Goal: Transaction & Acquisition: Purchase product/service

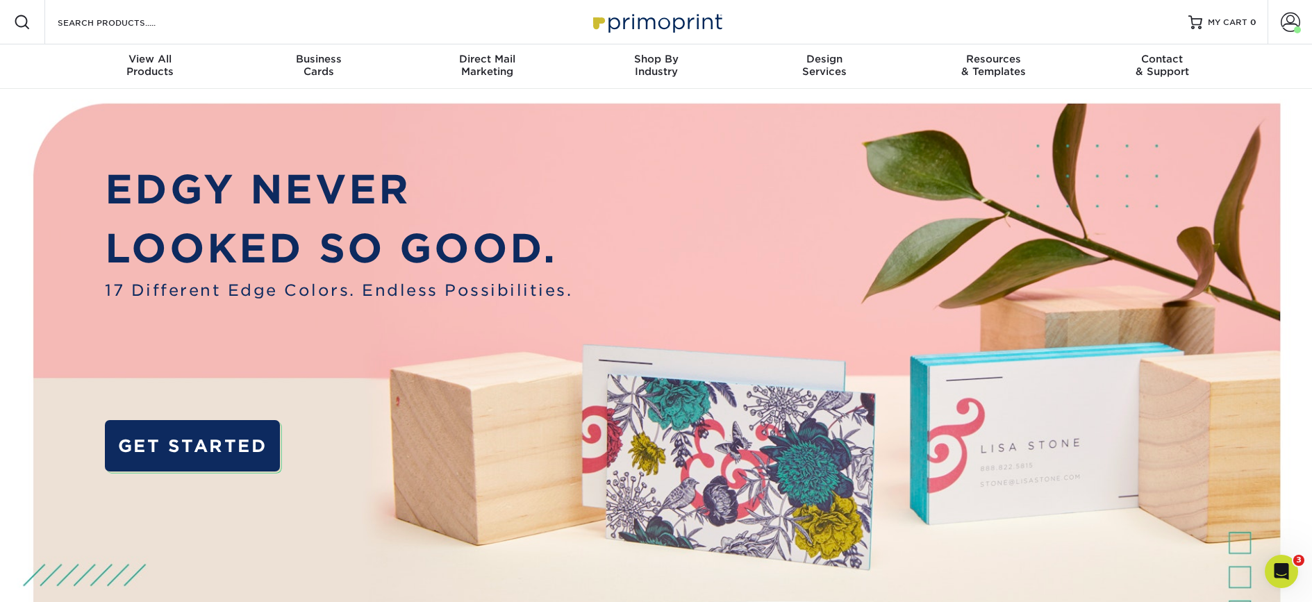
click at [161, 13] on div "Search Products" at bounding box center [118, 22] width 147 height 44
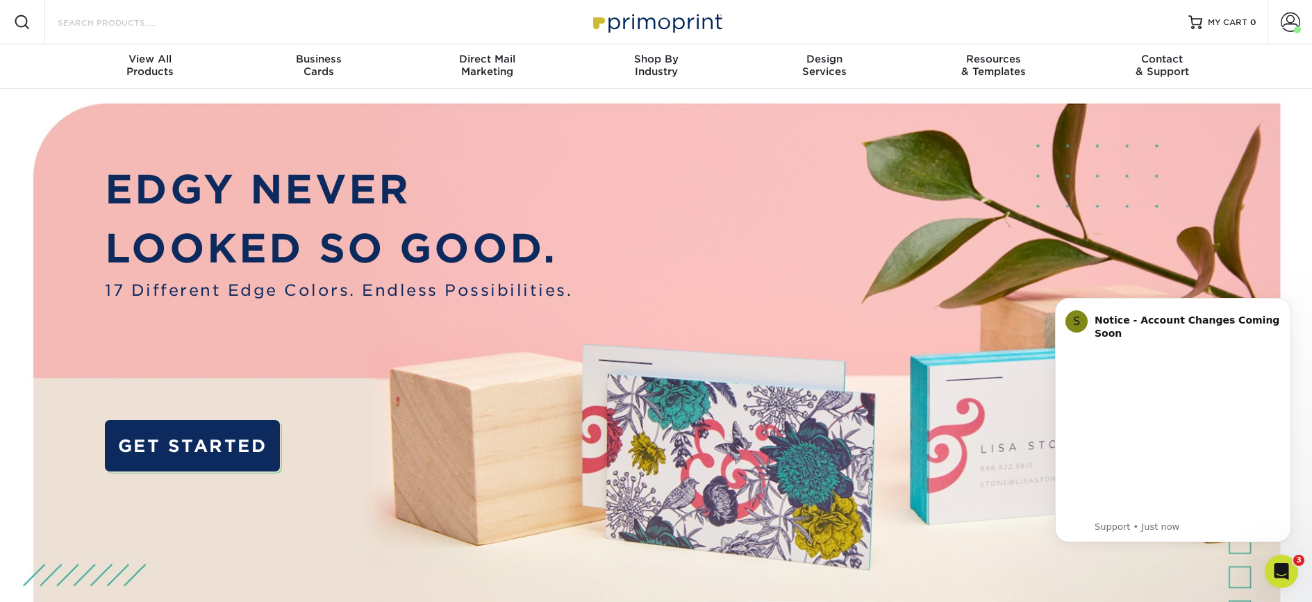
click at [141, 22] on input "Search Products" at bounding box center [123, 22] width 135 height 17
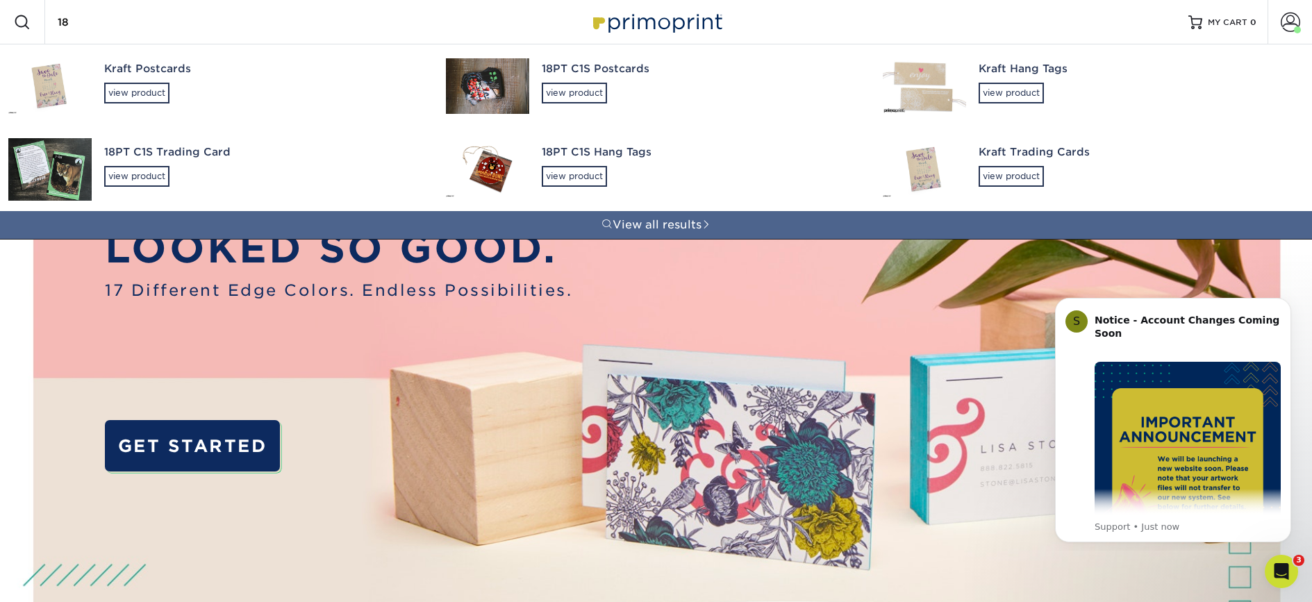
drag, startPoint x: 139, startPoint y: 11, endPoint x: 88, endPoint y: 28, distance: 54.3
click at [56, 14] on input "18" at bounding box center [123, 22] width 135 height 17
drag, startPoint x: 88, startPoint y: 28, endPoint x: 18, endPoint y: 30, distance: 69.5
click at [18, 30] on div "Resources Menu Search Products 18 Kraft Postcards view product 18PT C1S Postcar…" at bounding box center [656, 22] width 1312 height 44
click at [61, 21] on input "18" at bounding box center [123, 22] width 135 height 17
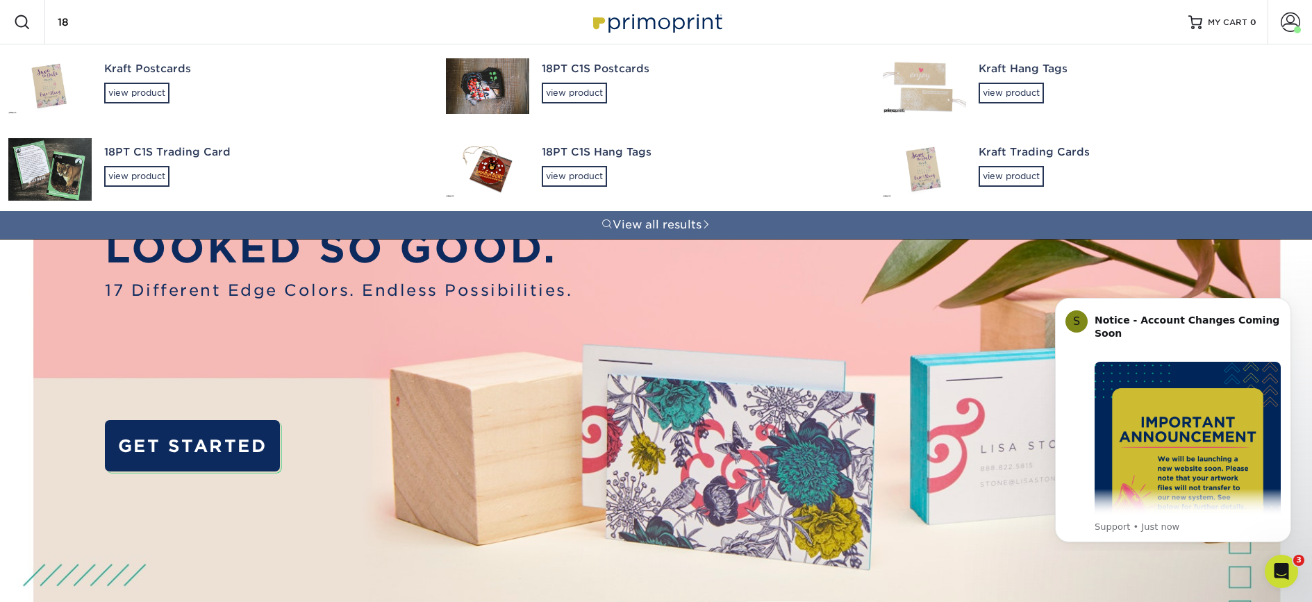
click at [61, 21] on input "18" at bounding box center [123, 22] width 135 height 17
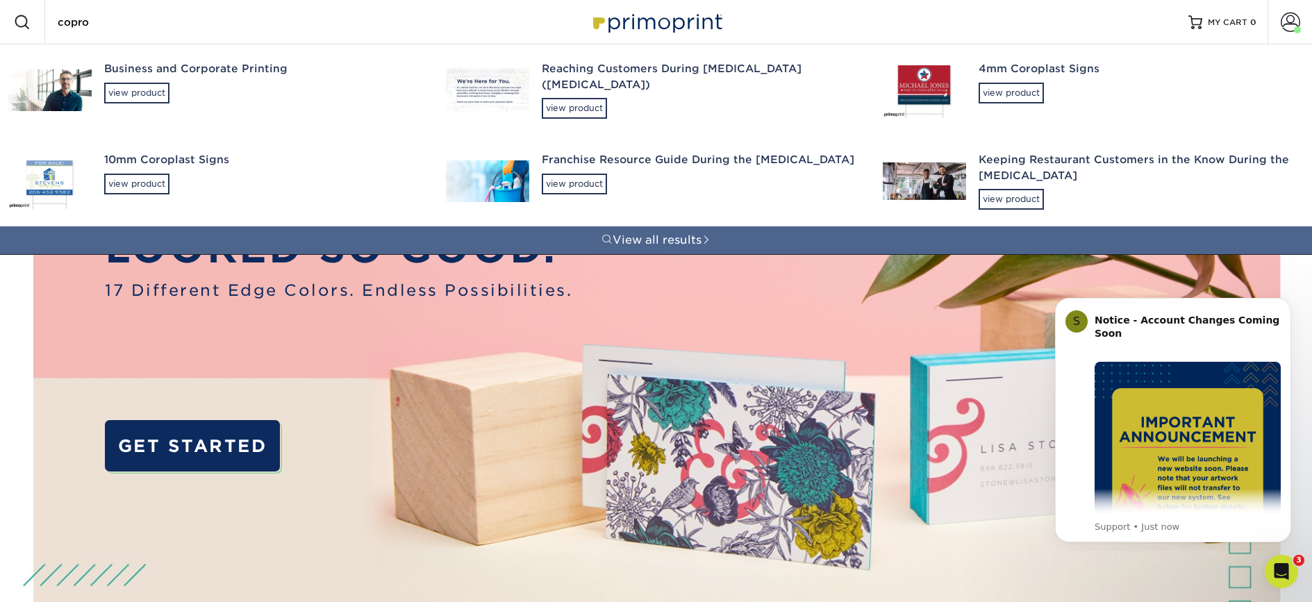
drag, startPoint x: 88, startPoint y: 27, endPoint x: 13, endPoint y: 19, distance: 75.4
click at [13, 19] on div "Resources Menu Search Products copro Business and Corporate Printing view produ…" at bounding box center [656, 22] width 1312 height 44
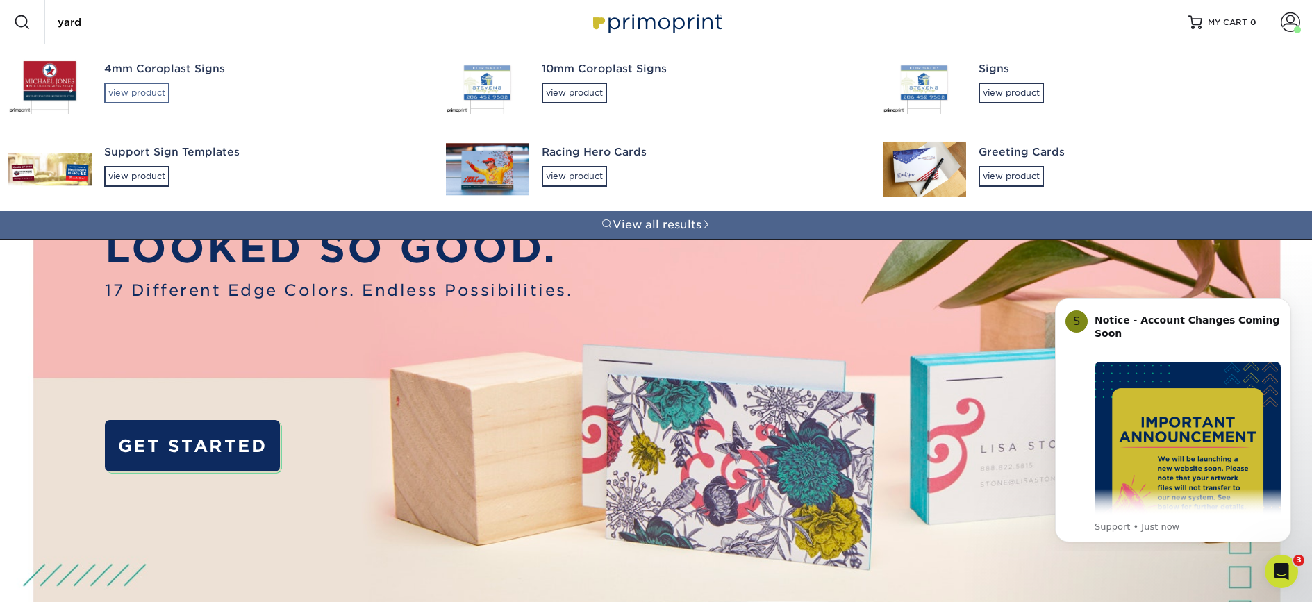
type input "yard"
click at [119, 90] on div "view product" at bounding box center [136, 93] width 65 height 21
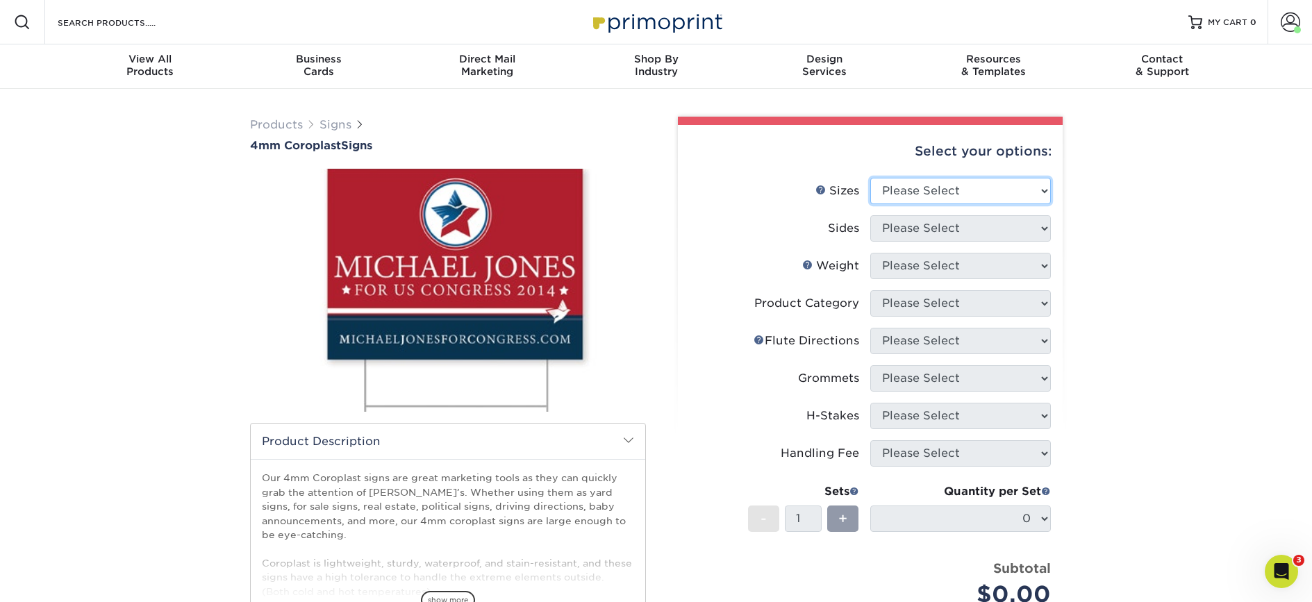
click at [970, 198] on select "Please Select 12" x 18" 18" x 24" 24" x 24" 24" x 36"" at bounding box center [960, 191] width 181 height 26
select select "18.00x24.00"
click at [870, 178] on select "Please Select 12" x 18" 18" x 24" 24" x 24" 24" x 36"" at bounding box center [960, 191] width 181 height 26
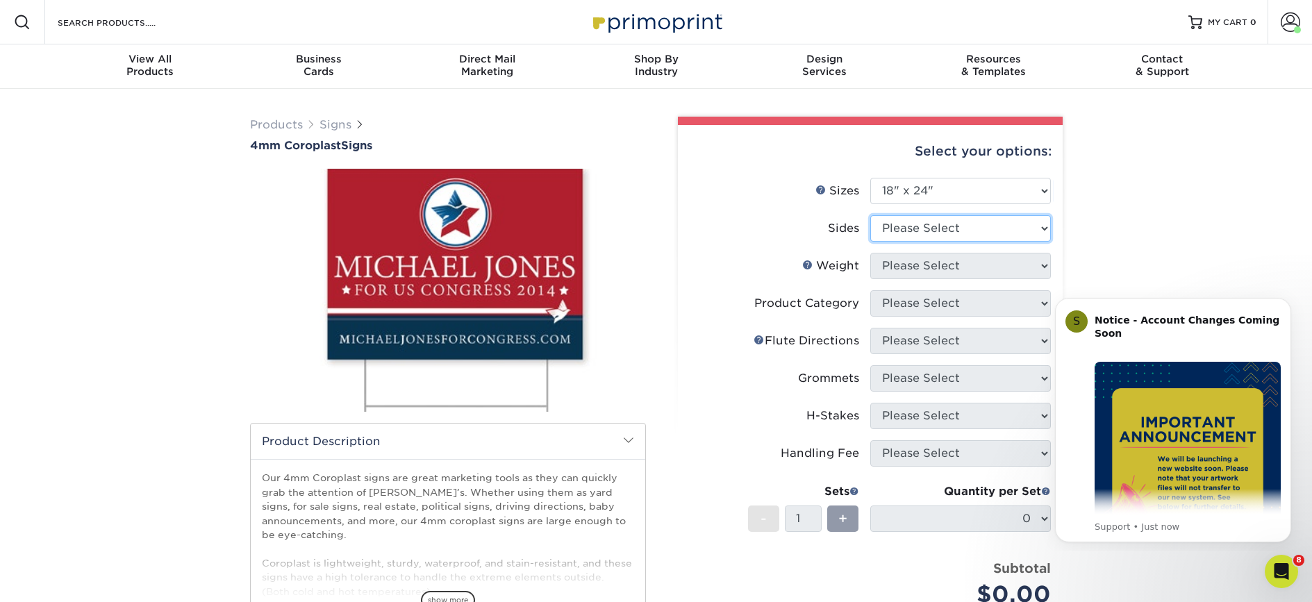
click at [1009, 225] on select "Please Select Print Both Sides Print Front Only" at bounding box center [960, 228] width 181 height 26
select select "32d3c223-f82c-492b-b915-ba065a00862f"
click at [870, 215] on select "Please Select Print Both Sides Print Front Only" at bounding box center [960, 228] width 181 height 26
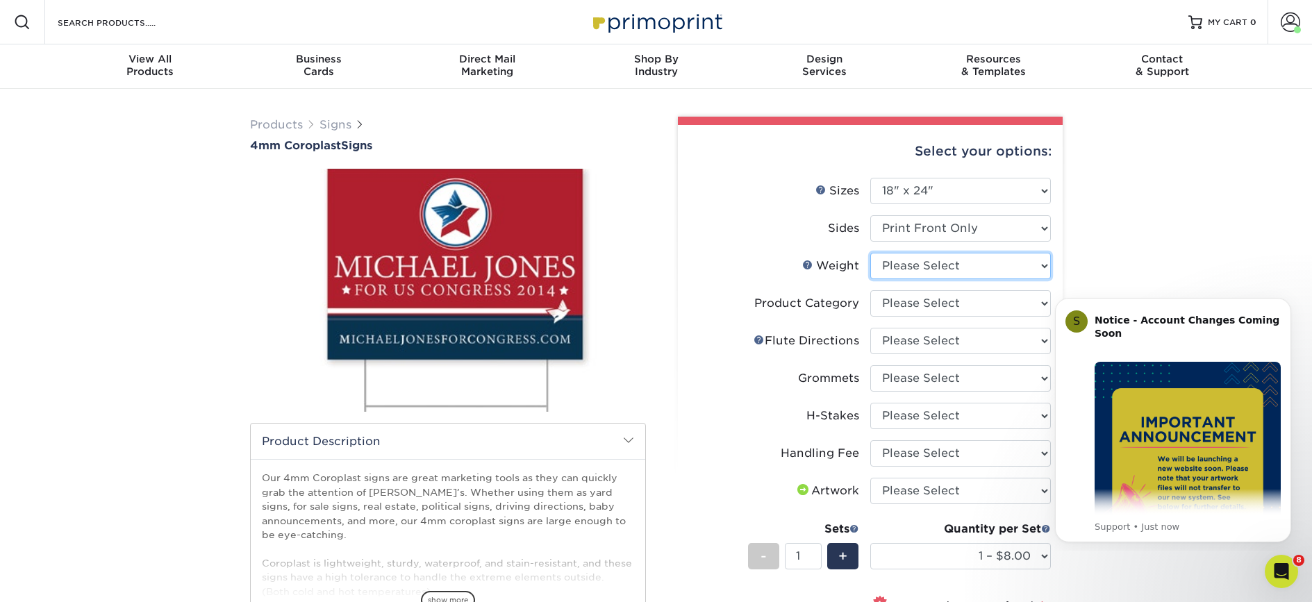
click at [923, 270] on select "Please Select 4CORO" at bounding box center [960, 266] width 181 height 26
select select "4CORO"
click at [870, 253] on select "Please Select 4CORO" at bounding box center [960, 266] width 181 height 26
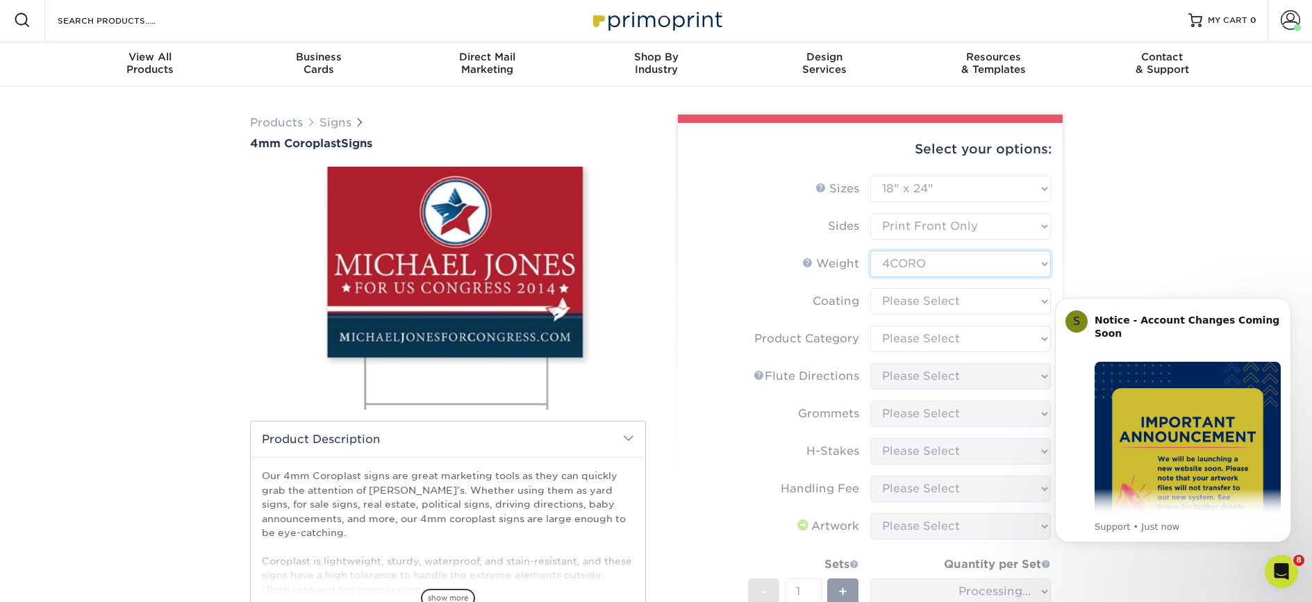
scroll to position [3, 0]
click at [1164, 241] on div "Products Signs 4mm Coroplast Signs /" at bounding box center [656, 494] width 1312 height 817
click at [1291, 302] on icon "Dismiss notification" at bounding box center [1288, 302] width 8 height 8
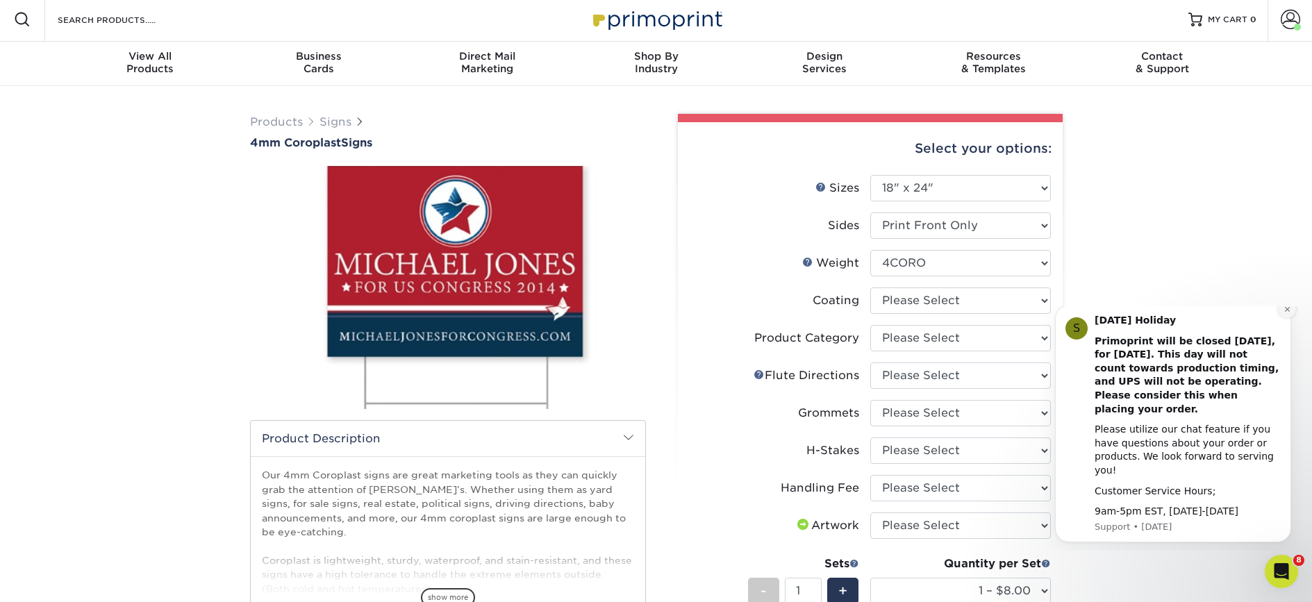
click at [1284, 313] on icon "Dismiss notification" at bounding box center [1288, 310] width 8 height 8
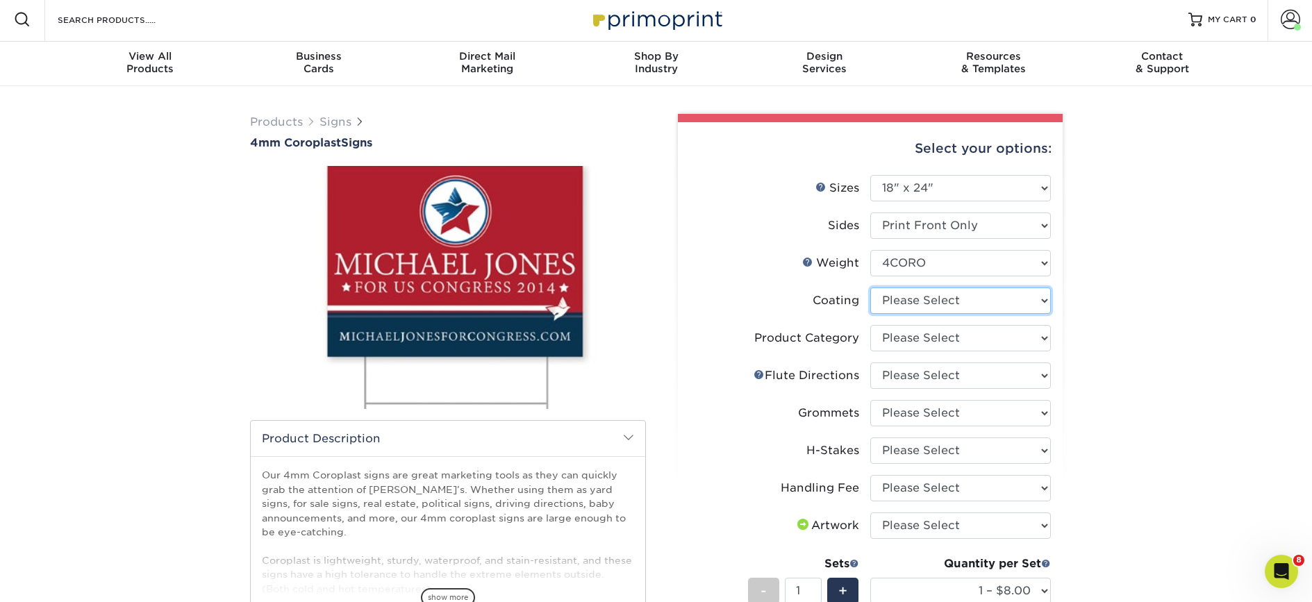
click at [975, 309] on select at bounding box center [960, 301] width 181 height 26
select select "3e7618de-abca-4bda-9f97-8b9129e913d8"
click at [870, 288] on select at bounding box center [960, 301] width 181 height 26
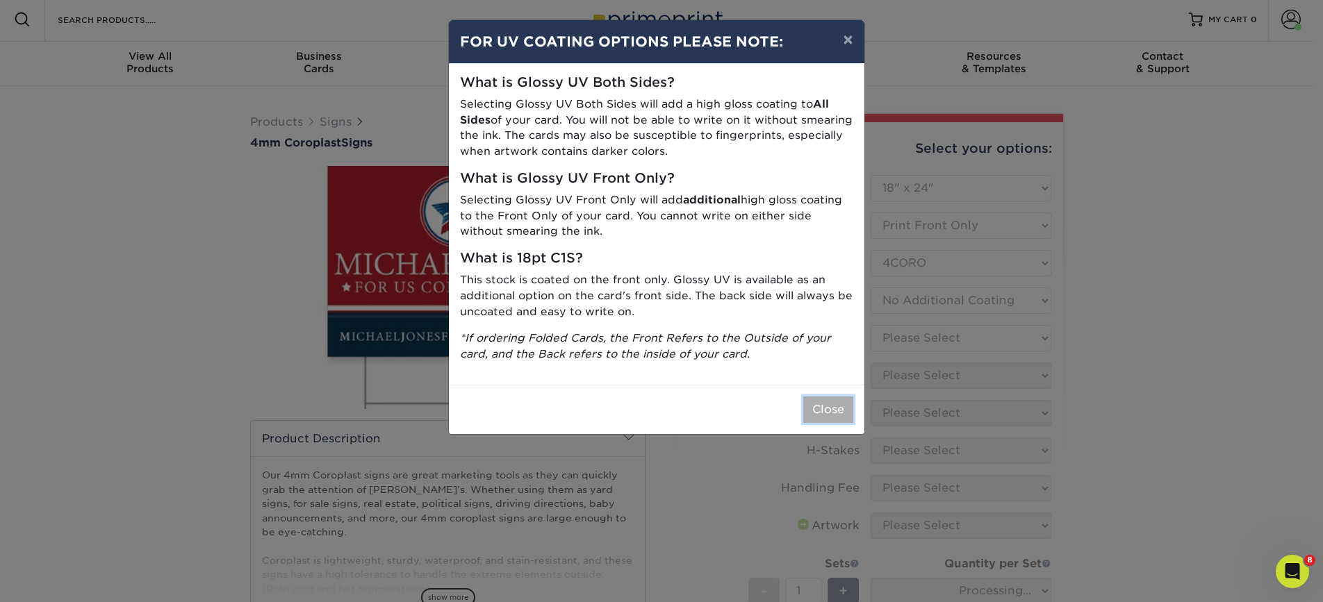
click at [830, 416] on button "Close" at bounding box center [828, 410] width 50 height 26
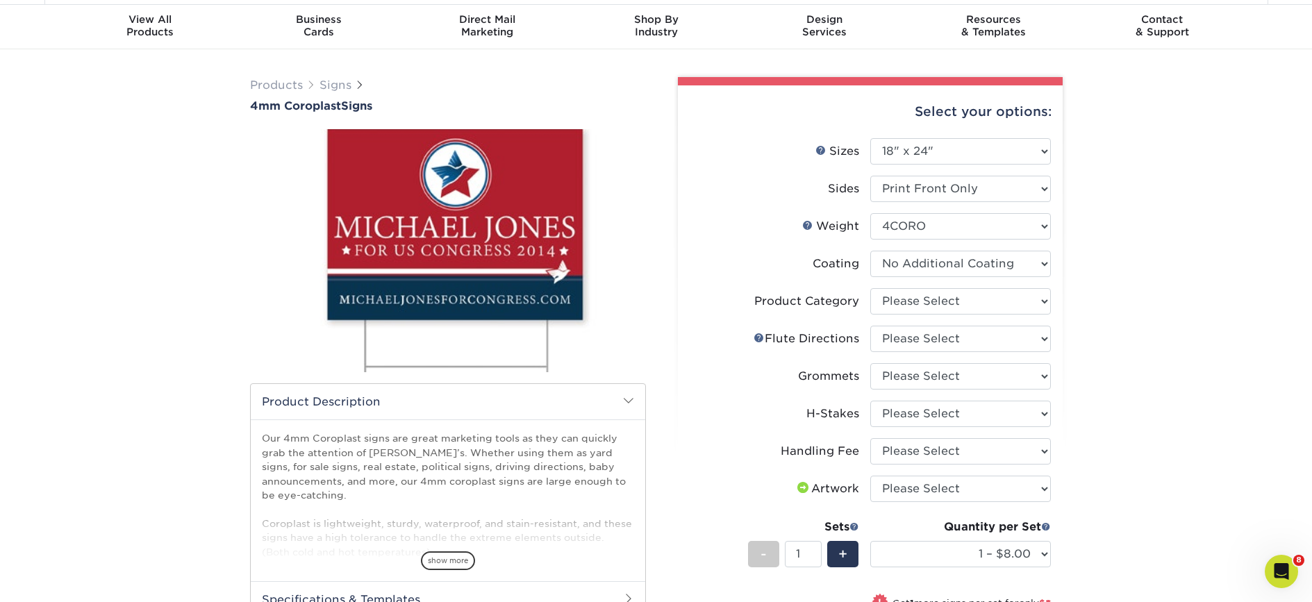
scroll to position [40, 0]
click at [956, 295] on select "Please Select Coroplast Signs" at bounding box center [960, 301] width 181 height 26
select select "b3582ed5-6912-492c-8440-2cc51afdb8e1"
click at [870, 288] on select "Please Select Coroplast Signs" at bounding box center [960, 301] width 181 height 26
click at [970, 324] on ul "Sizes Help Sizes Please Select 12" x 18" 18" x 24" 24" x 24" 24" x 36" Sides Pl…" at bounding box center [870, 424] width 363 height 572
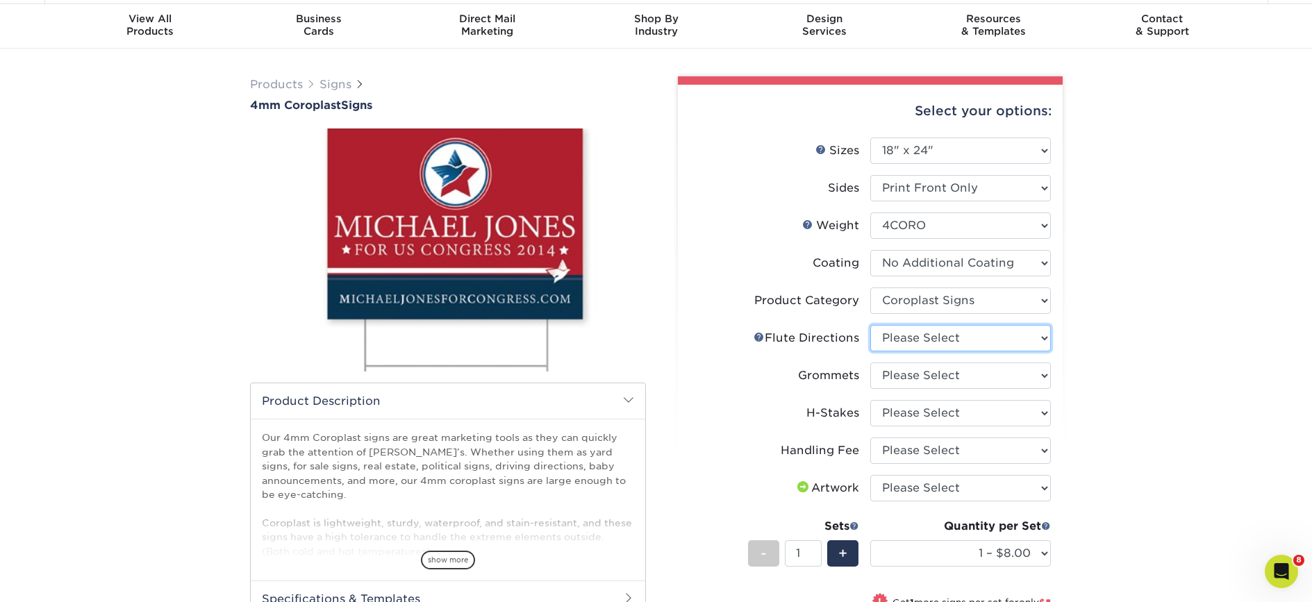
click at [967, 340] on select "Please Select Flute Direction (Horizontal) Flute Direction (Vertical)" at bounding box center [960, 338] width 181 height 26
select select "b9474d6d-25b7-40b8-b284-85b7690982f8"
click at [870, 325] on select "Please Select Flute Direction (Horizontal) Flute Direction (Vertical)" at bounding box center [960, 338] width 181 height 26
click at [927, 379] on select "Please Select No Grommets Yes, Grommet All 4 Corners Yes, Grommets Top Corners …" at bounding box center [960, 376] width 181 height 26
select select "90d329df-db80-4206-b821-ff9d3f363977"
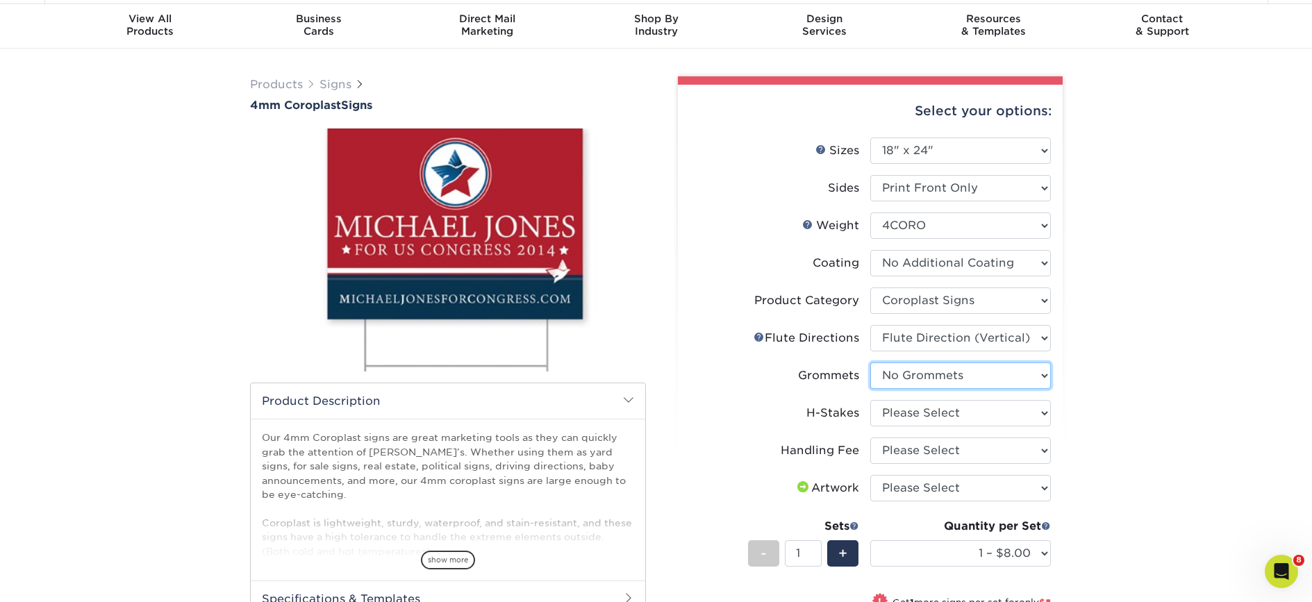
click at [870, 363] on select "Please Select No Grommets Yes, Grommet All 4 Corners Yes, Grommets Top Corners …" at bounding box center [960, 376] width 181 height 26
click at [929, 417] on select "Please Select No H-Stakes Yes" at bounding box center [960, 413] width 181 height 26
select select "aec992a9-897e-40ed-b45c-8ce74849ba63"
click at [870, 400] on select "Please Select No H-Stakes Yes" at bounding box center [960, 413] width 181 height 26
click at [897, 459] on select "Please Select Handling Fee" at bounding box center [960, 451] width 181 height 26
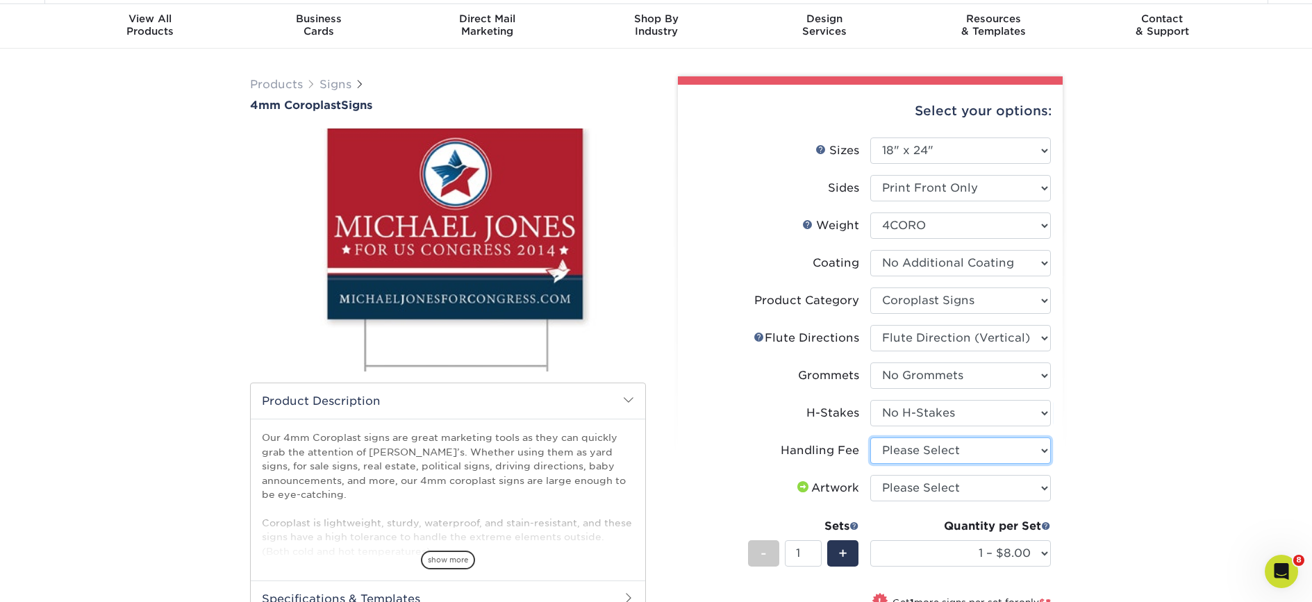
select select "ab74c079-444c-4260-ae6a-e09bdee8073c"
click at [870, 438] on select "Please Select Handling Fee" at bounding box center [960, 451] width 181 height 26
click at [920, 490] on select "Please Select I will upload files I need a design - $50" at bounding box center [960, 488] width 181 height 26
select select "upload"
click at [870, 475] on select "Please Select I will upload files I need a design - $50" at bounding box center [960, 488] width 181 height 26
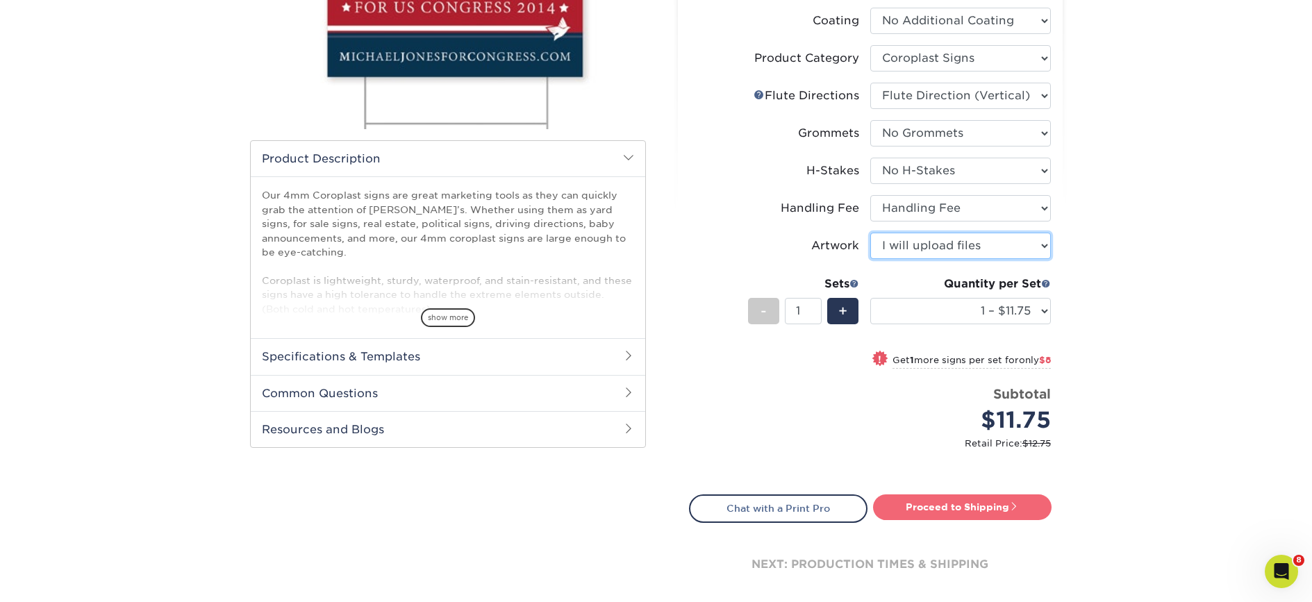
scroll to position [288, 0]
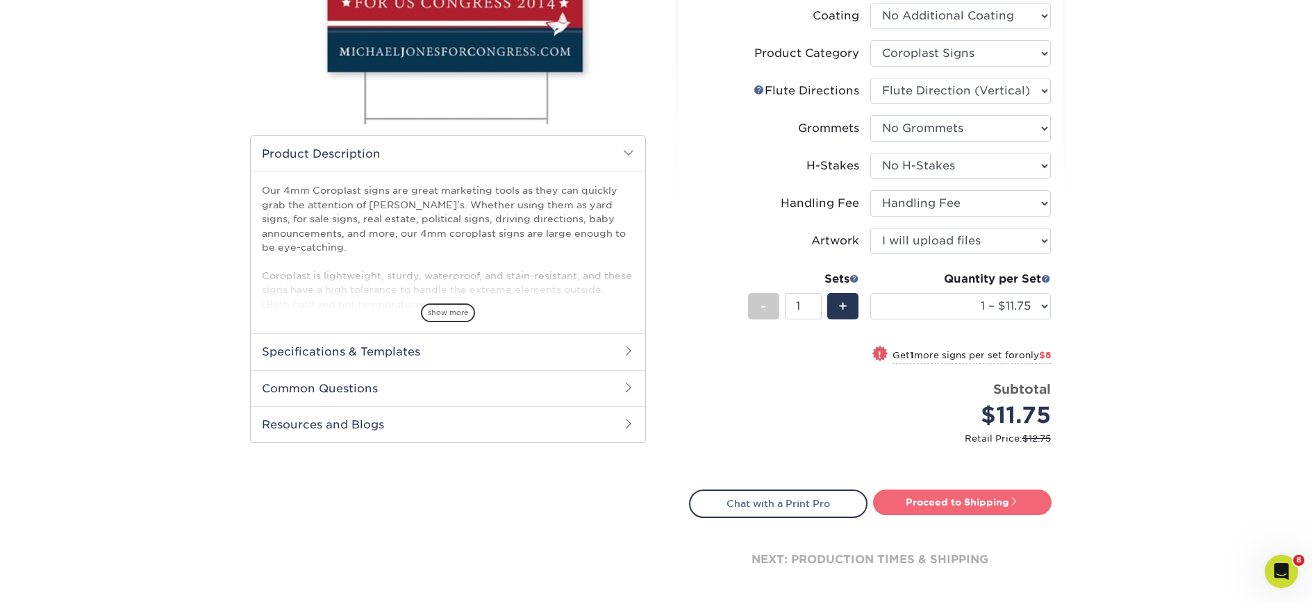
click at [986, 499] on link "Proceed to Shipping" at bounding box center [962, 502] width 179 height 25
type input "Set 1"
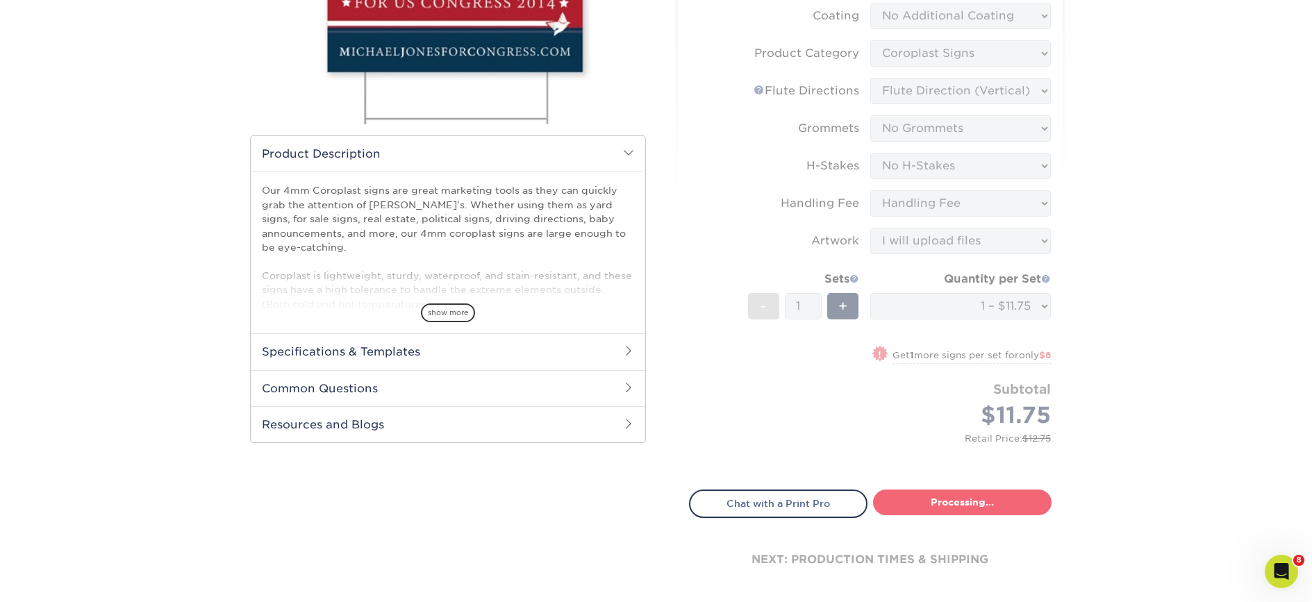
select select "b5bf0435-17df-4513-839c-6d546d73e1ea"
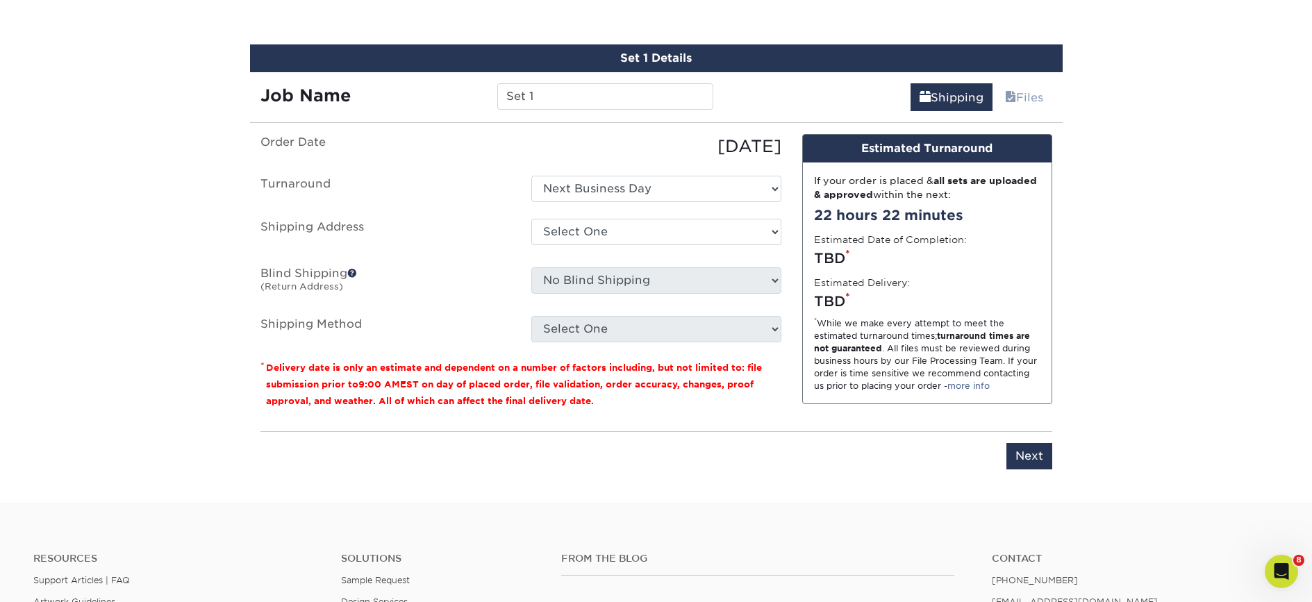
scroll to position [816, 0]
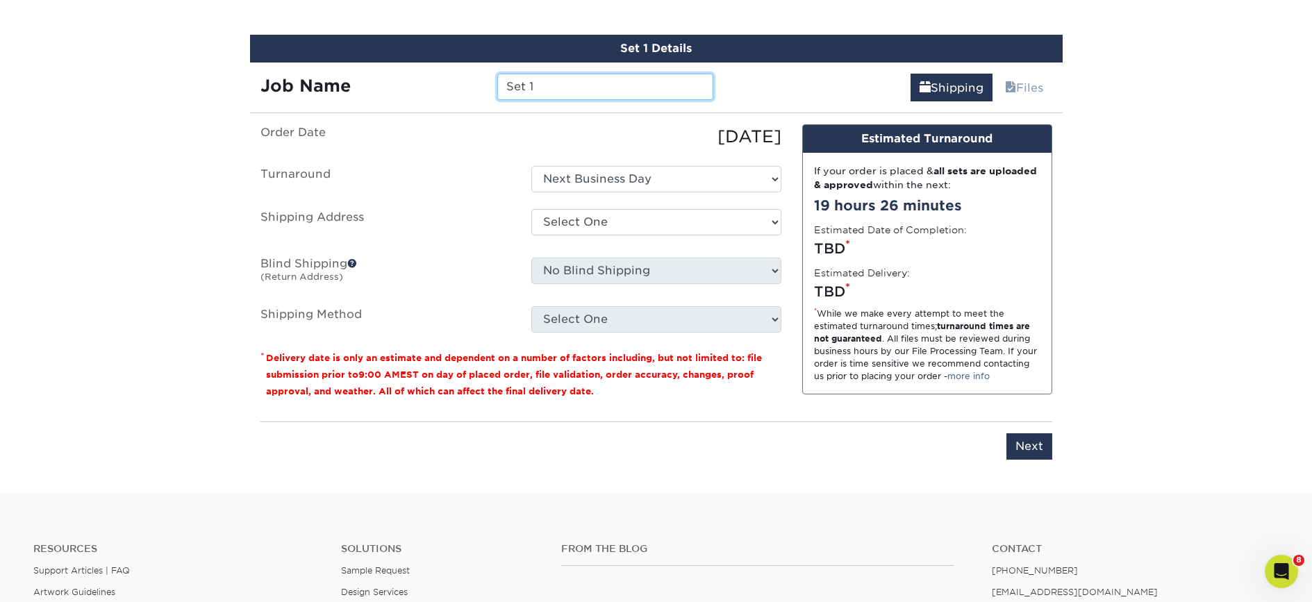
drag, startPoint x: 556, startPoint y: 92, endPoint x: 452, endPoint y: 83, distance: 103.9
click at [452, 83] on div "Job Name Set 1" at bounding box center [487, 87] width 474 height 26
drag, startPoint x: 603, startPoint y: 83, endPoint x: 599, endPoint y: 92, distance: 9.3
click at [586, 92] on input "[PERSON_NAME] 18x24" at bounding box center [605, 87] width 216 height 26
click at [624, 85] on input "Brad - Rocky 24" at bounding box center [605, 87] width 216 height 26
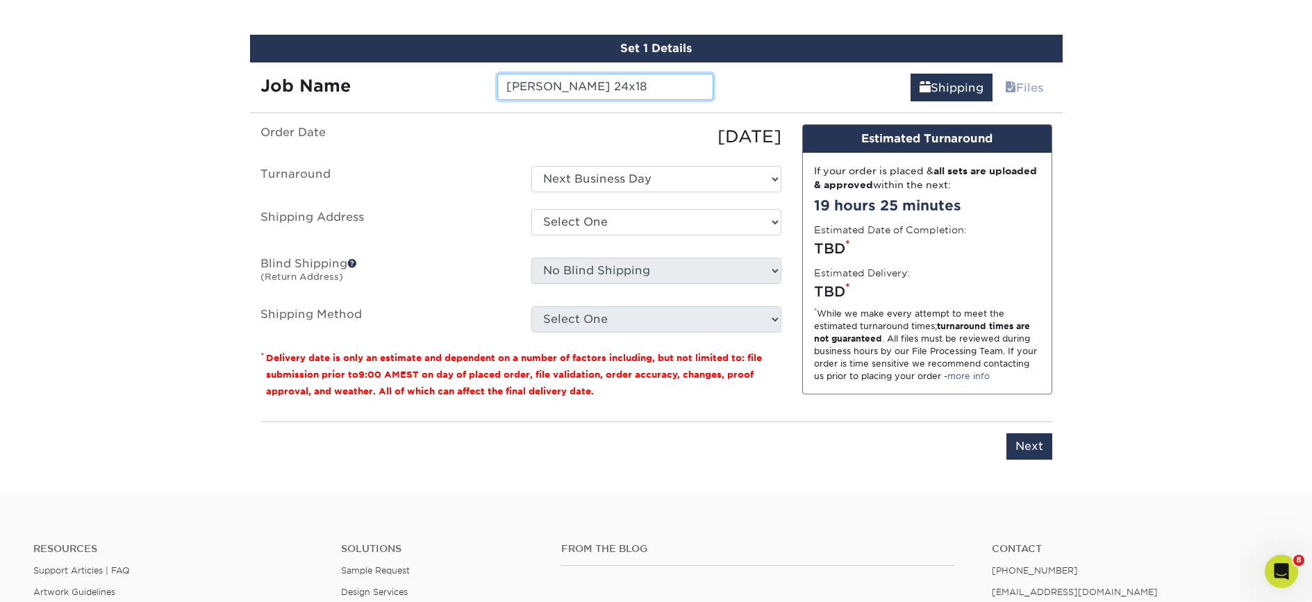
click at [603, 84] on input "Brad - Rocky 24x18" at bounding box center [605, 87] width 216 height 26
click at [607, 84] on input "Brad - Rocky 24x18" at bounding box center [605, 87] width 216 height 26
drag, startPoint x: 608, startPoint y: 84, endPoint x: 593, endPoint y: 88, distance: 15.0
click at [593, 88] on input "Brad - Rocky 24x18" at bounding box center [605, 87] width 216 height 26
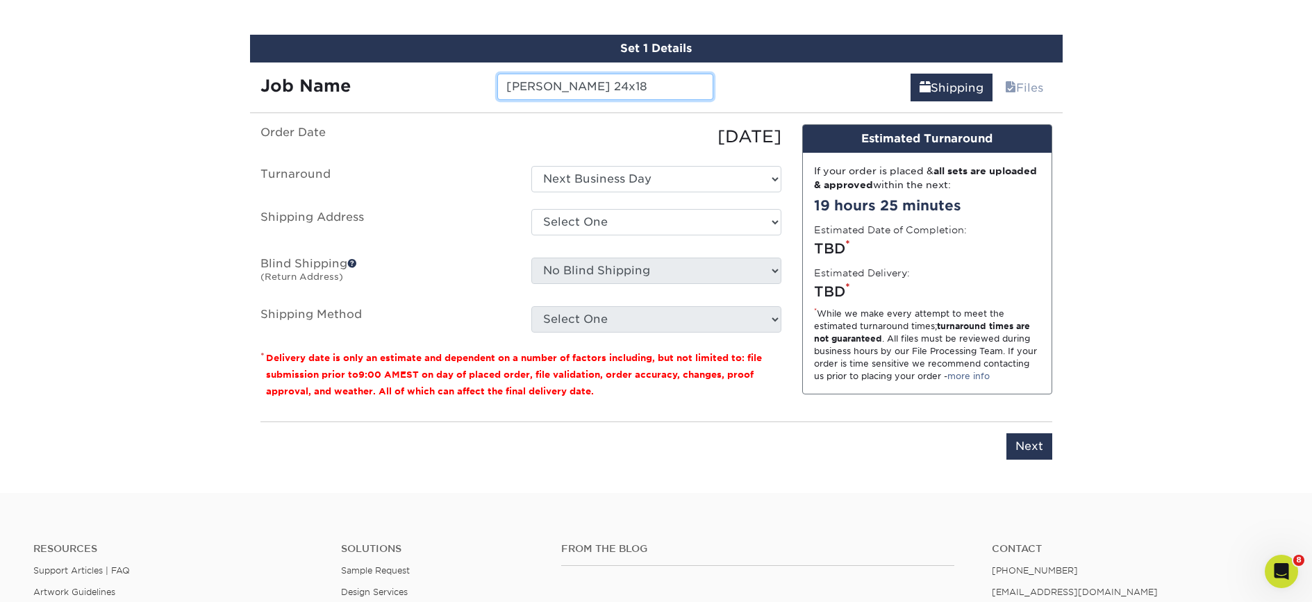
click at [591, 85] on input "Brad - Rocky 24x18" at bounding box center [605, 87] width 216 height 26
drag, startPoint x: 586, startPoint y: 88, endPoint x: 606, endPoint y: 90, distance: 20.3
click at [606, 90] on input "Brad - Rocky 24x18" at bounding box center [605, 87] width 216 height 26
click at [619, 88] on input "[PERSON_NAME] 18" at bounding box center [605, 87] width 216 height 26
type input "[PERSON_NAME] 18x24"
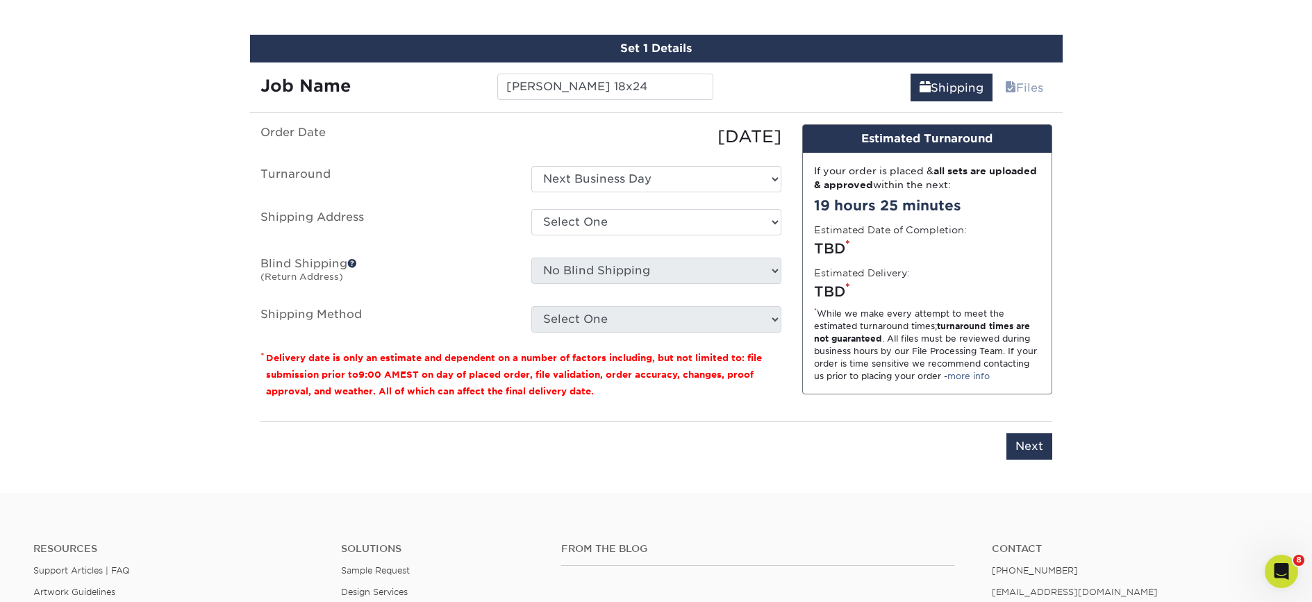
click at [488, 131] on label "Order Date" at bounding box center [385, 136] width 271 height 25
click at [618, 229] on select "Select One [GEOGRAPHIC_DATA] - FOH [GEOGRAPHIC_DATA] [GEOGRAPHIC_DATA] - Deck […" at bounding box center [656, 222] width 250 height 26
select select "69707"
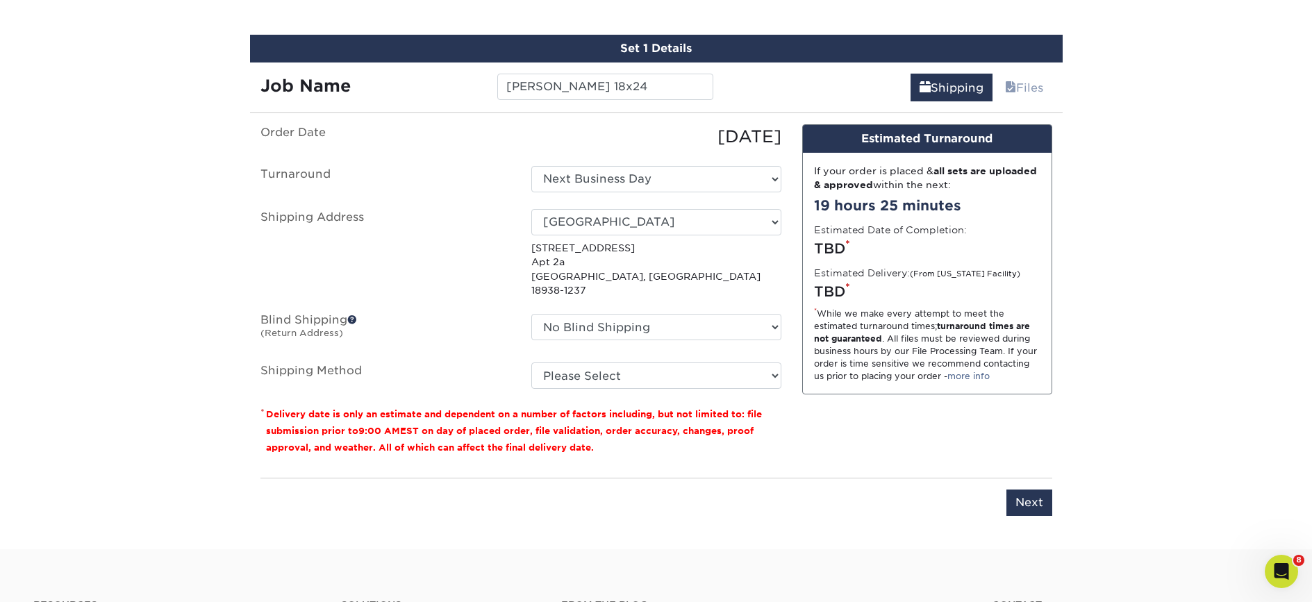
click at [614, 299] on ul "Order Date 09/04/2025 Turnaround Select One Next Business Day Shipping Address …" at bounding box center [521, 256] width 521 height 265
click at [613, 314] on select "No Blind Shipping [GEOGRAPHIC_DATA] - FOH [GEOGRAPHIC_DATA] [GEOGRAPHIC_DATA] -…" at bounding box center [656, 327] width 250 height 26
click at [677, 363] on select "Please Select G4M Flat Rate Shipping (+$11.20) 3 Day Shipping Service (+$18.68)…" at bounding box center [656, 376] width 250 height 26
select select "G4MFLATRATE"
click at [531, 363] on select "Please Select G4M Flat Rate Shipping (+$11.20) 3 Day Shipping Service (+$18.68)…" at bounding box center [656, 376] width 250 height 26
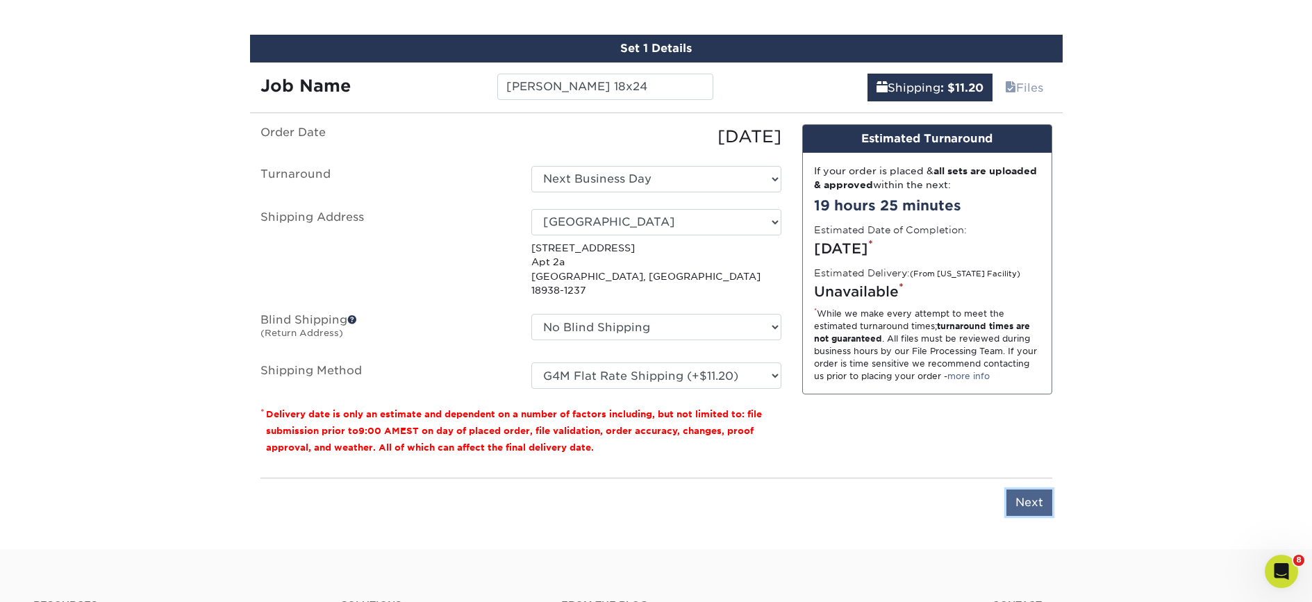
click at [1043, 490] on input "Next" at bounding box center [1030, 503] width 46 height 26
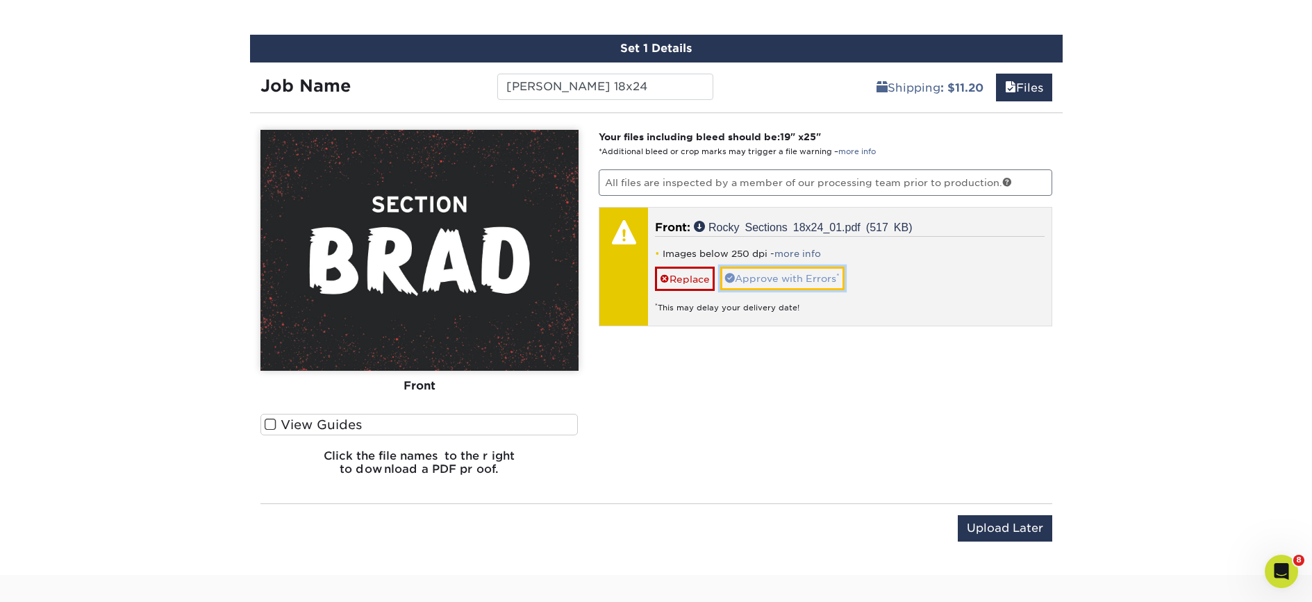
click at [809, 279] on link "Approve with Errors *" at bounding box center [782, 279] width 124 height 24
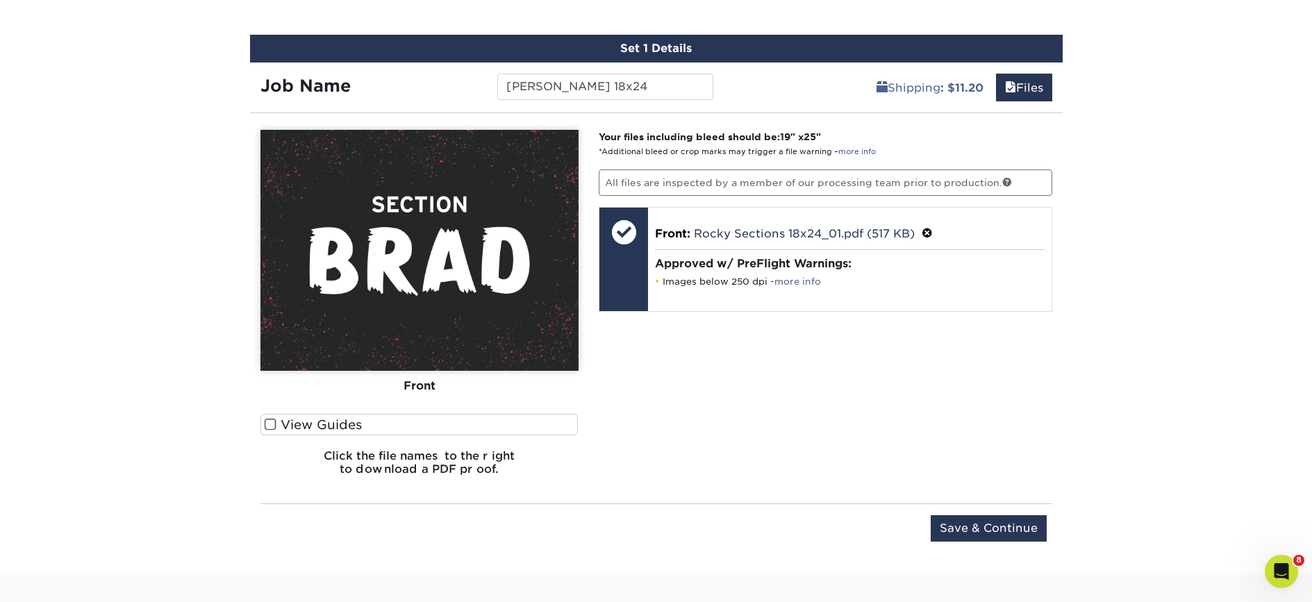
scroll to position [818, 0]
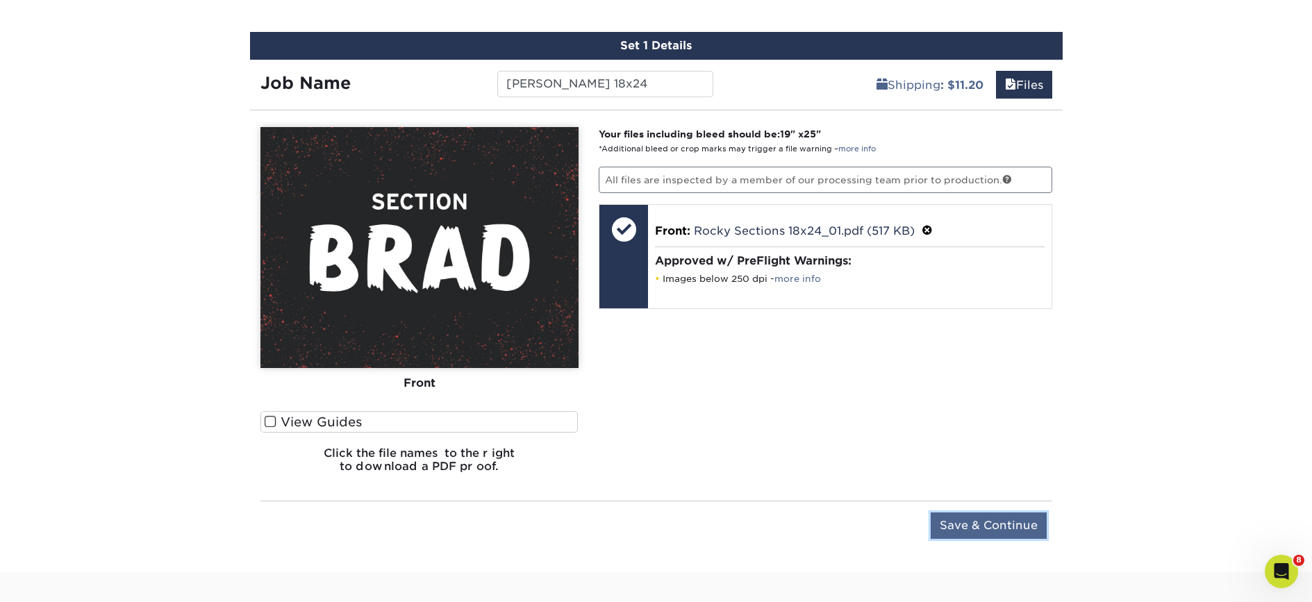
click at [1010, 525] on input "Save & Continue" at bounding box center [989, 526] width 116 height 26
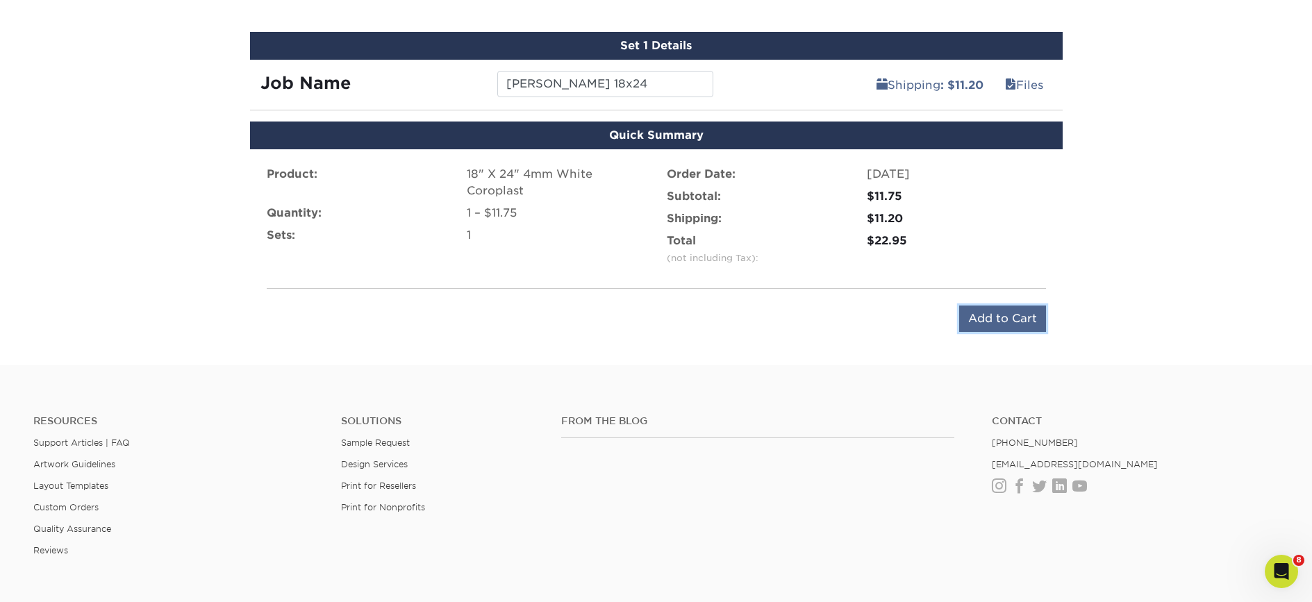
click at [995, 321] on input "Add to Cart" at bounding box center [1002, 319] width 87 height 26
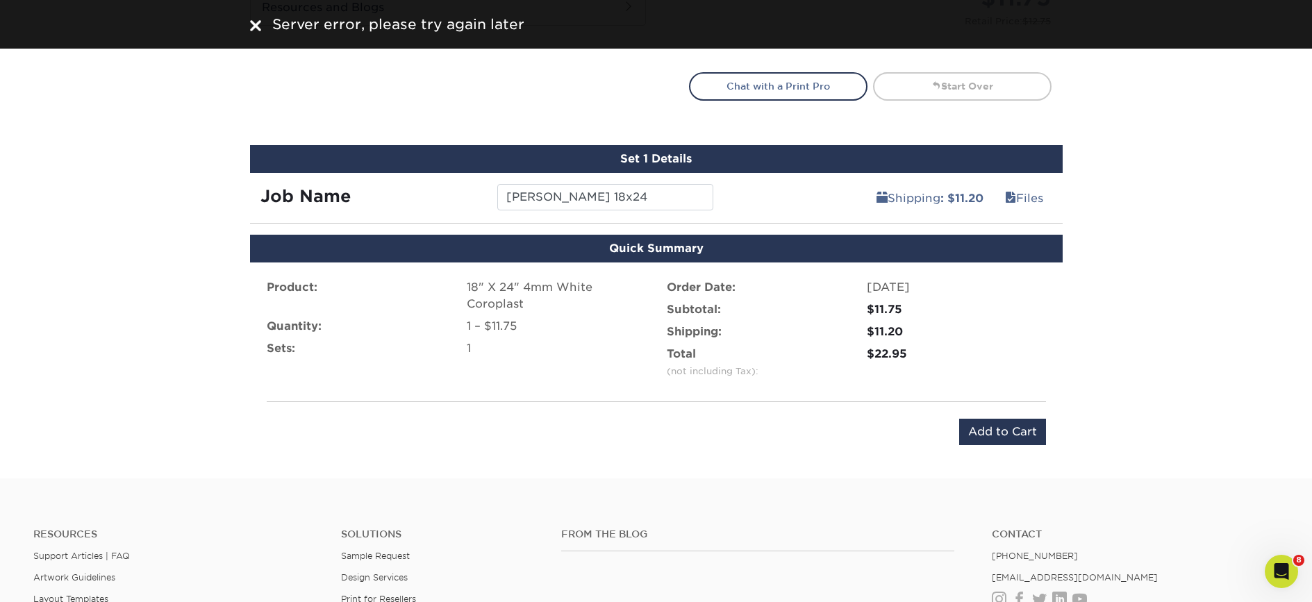
scroll to position [679, 0]
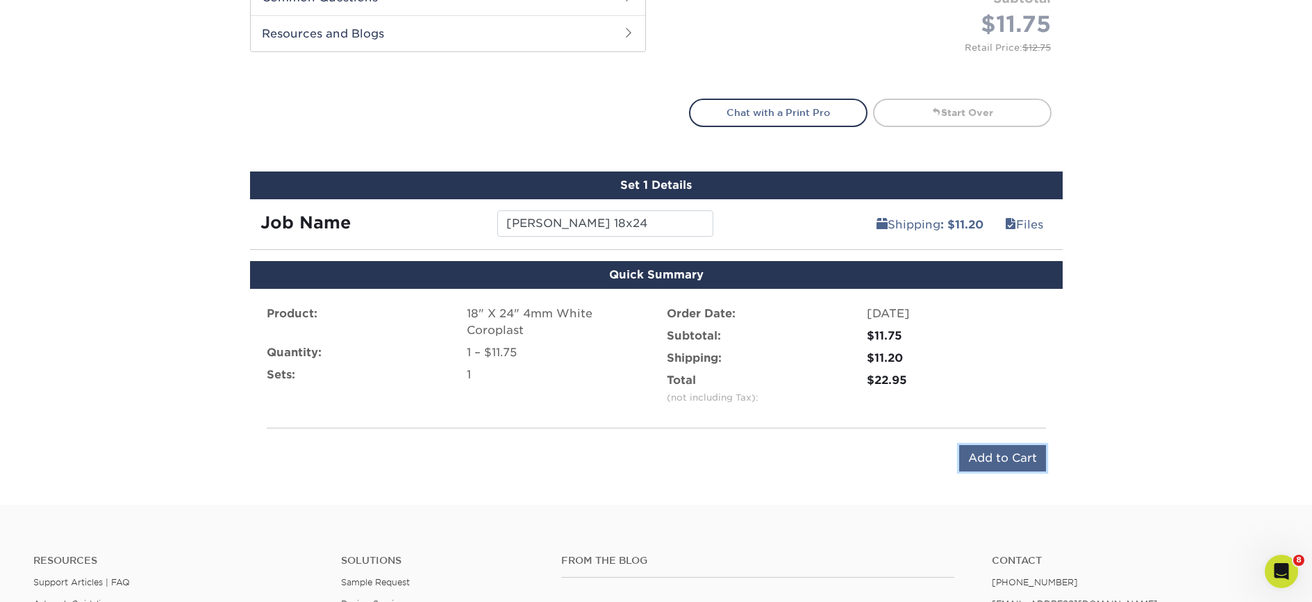
click at [999, 457] on input "Add to Cart" at bounding box center [1002, 458] width 87 height 26
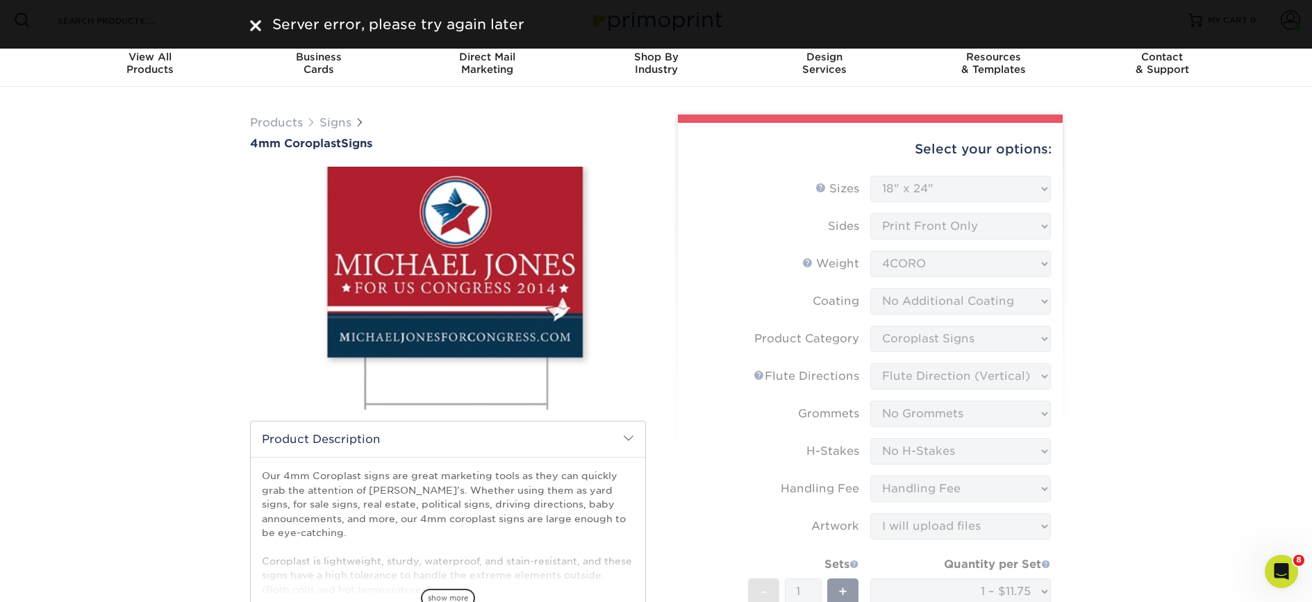
scroll to position [0, 0]
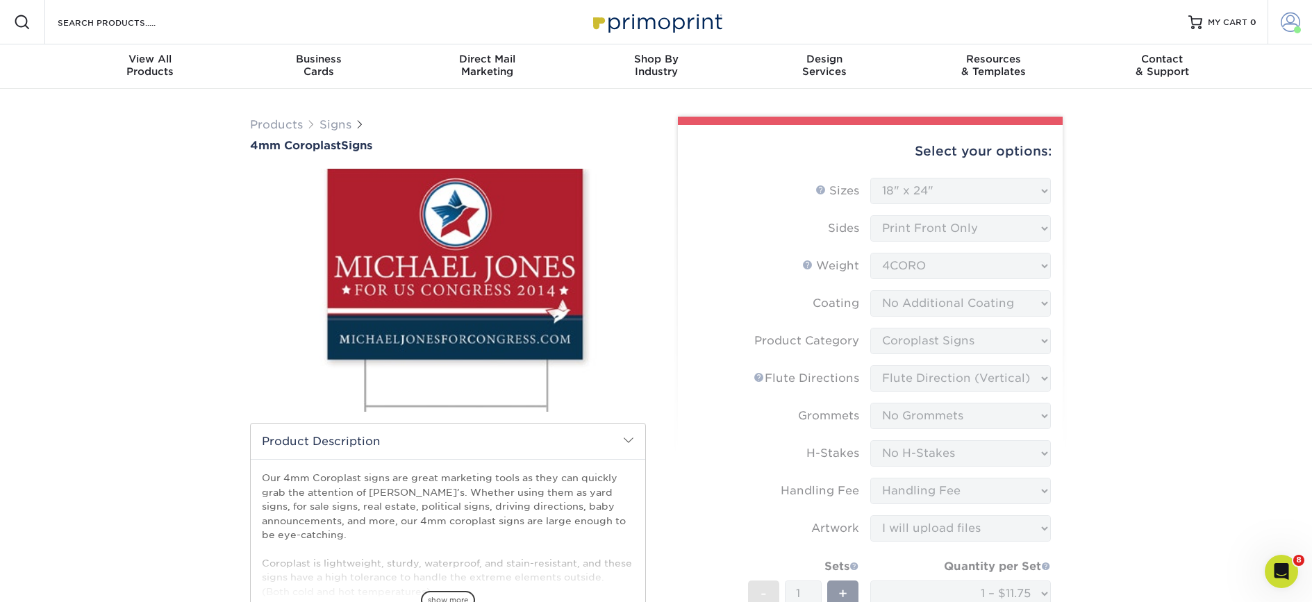
click at [1289, 28] on span at bounding box center [1290, 22] width 19 height 19
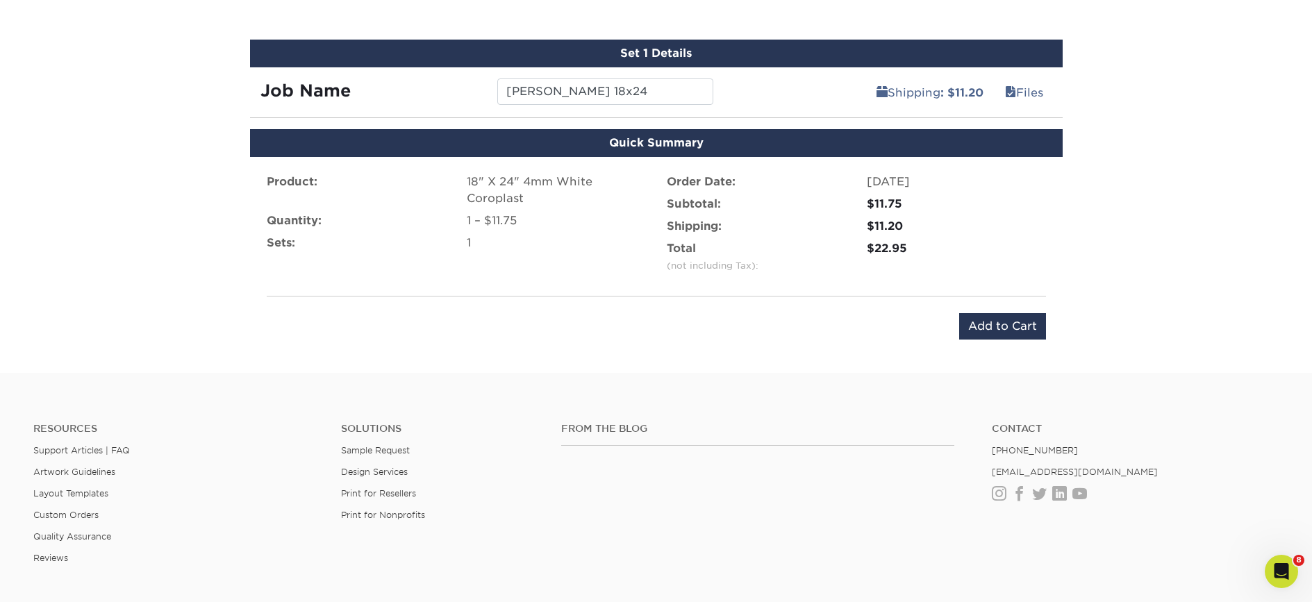
scroll to position [988, 0]
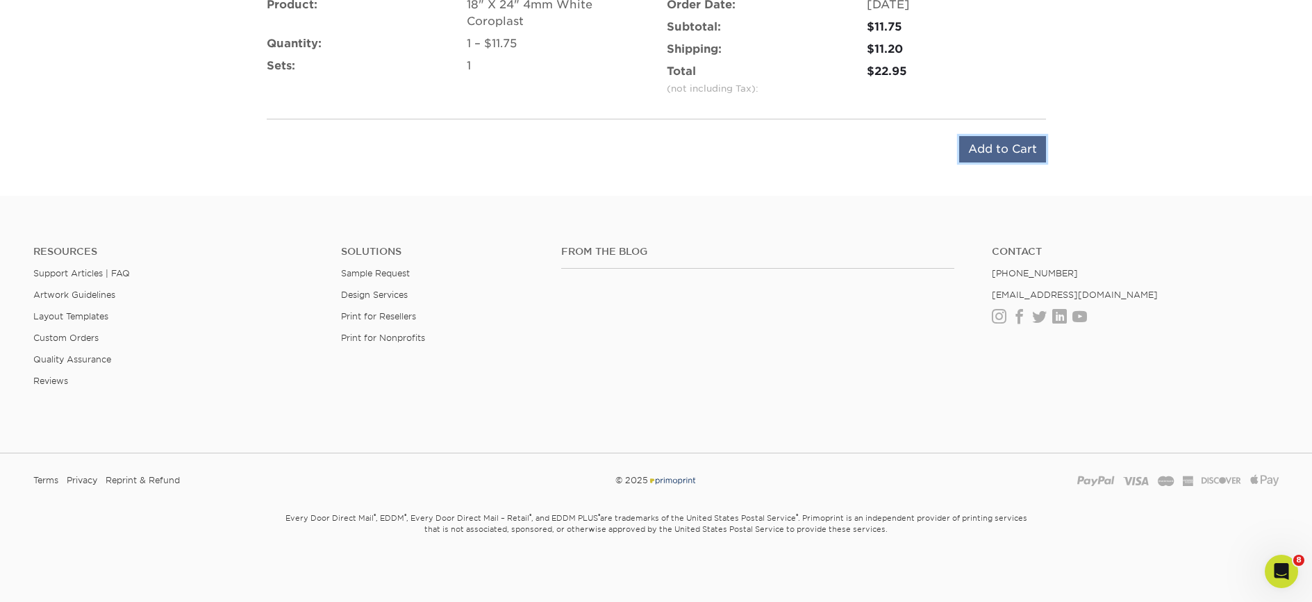
click at [1023, 151] on input "Add to Cart" at bounding box center [1002, 149] width 87 height 26
type input "Add to Cart"
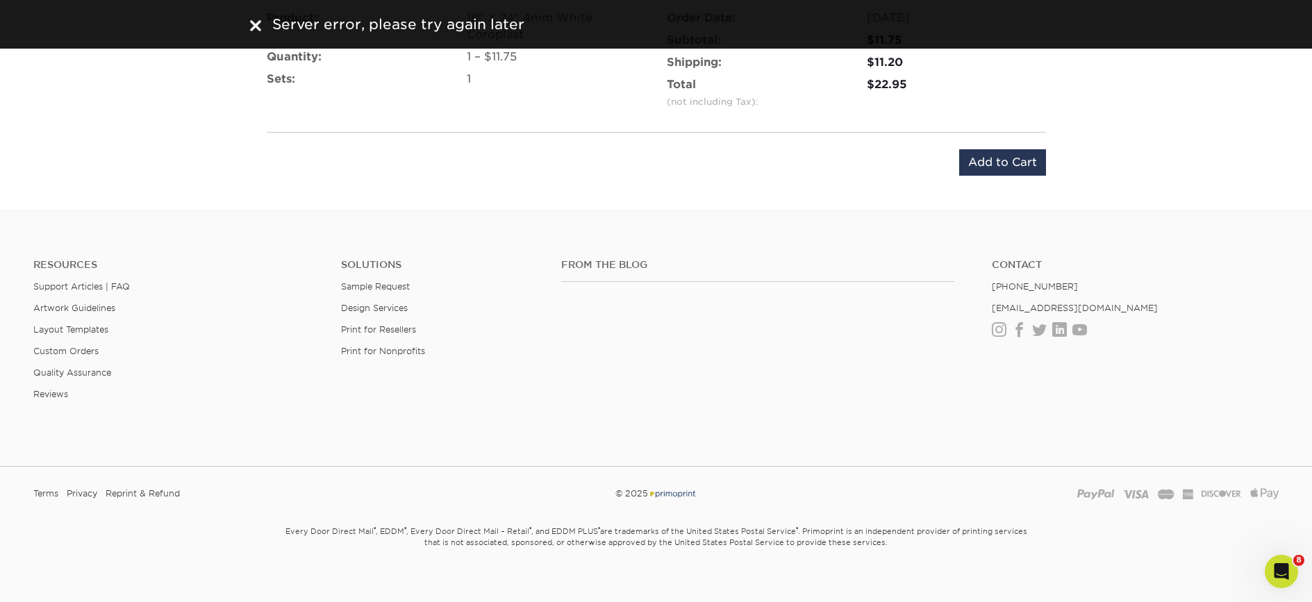
scroll to position [732, 0]
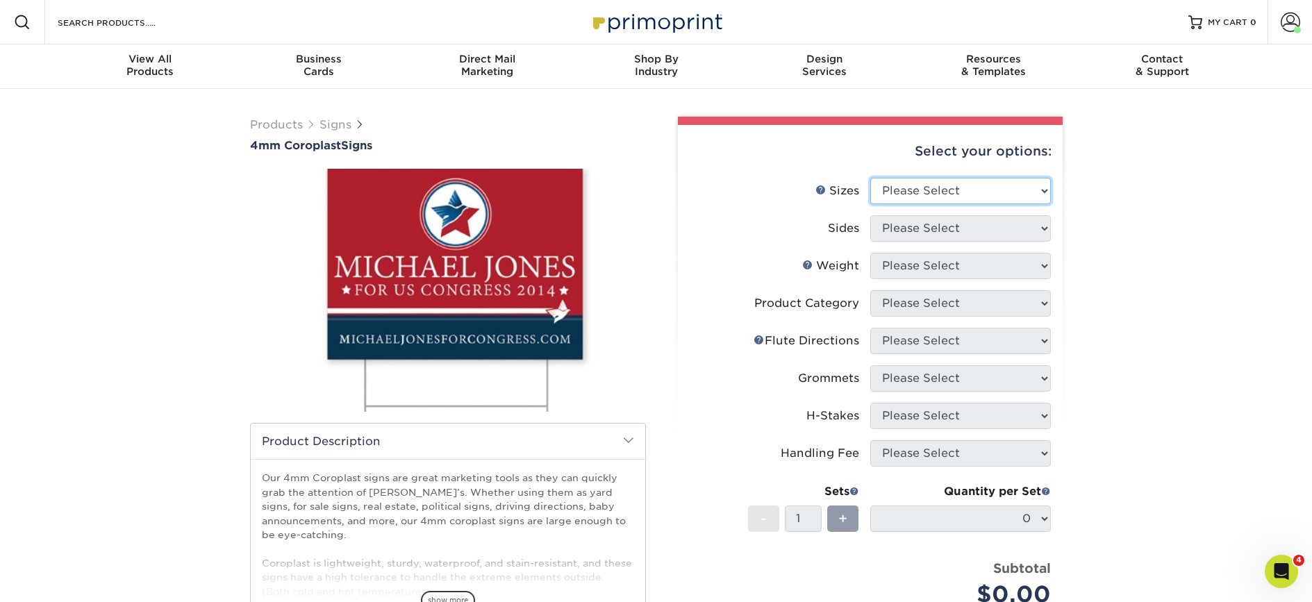
click at [911, 183] on select "Please Select 12" x 18" 18" x 24" 24" x 24" 24" x 36"" at bounding box center [960, 191] width 181 height 26
select select "18.00x24.00"
click at [870, 178] on select "Please Select 12" x 18" 18" x 24" 24" x 24" 24" x 36"" at bounding box center [960, 191] width 181 height 26
click at [926, 230] on select "Please Select Print Both Sides Print Front Only" at bounding box center [960, 228] width 181 height 26
select select "32d3c223-f82c-492b-b915-ba065a00862f"
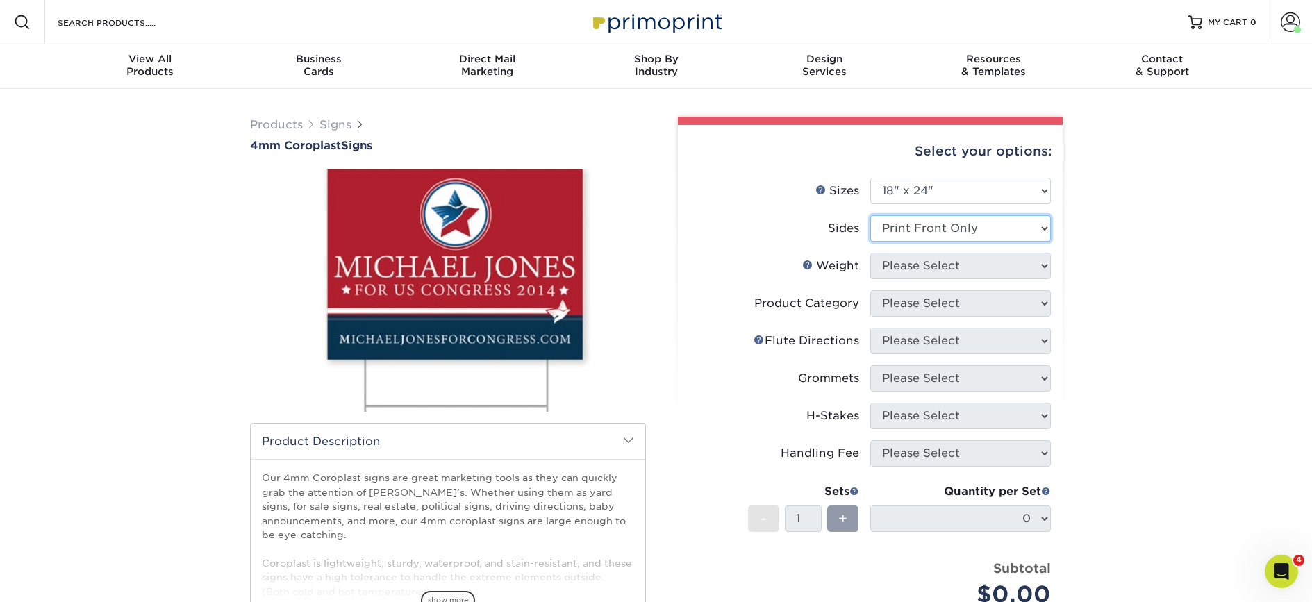
click at [870, 215] on select "Please Select Print Both Sides Print Front Only" at bounding box center [960, 228] width 181 height 26
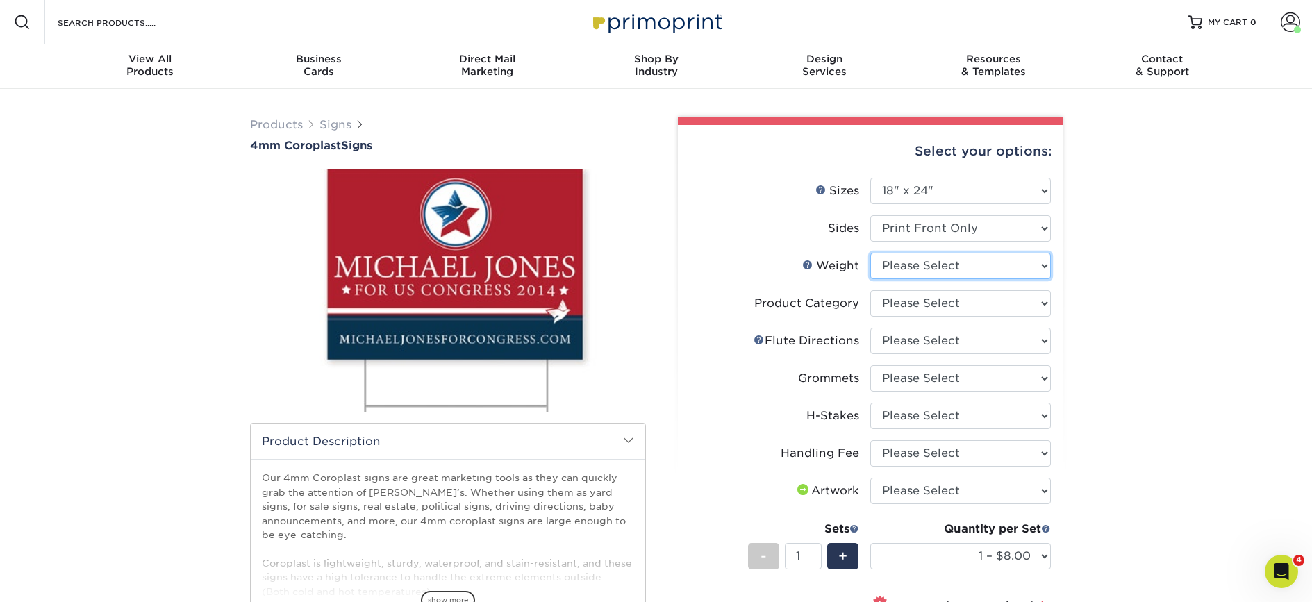
click at [928, 270] on select "Please Select 4CORO" at bounding box center [960, 266] width 181 height 26
select select "4CORO"
click at [870, 253] on select "Please Select 4CORO" at bounding box center [960, 266] width 181 height 26
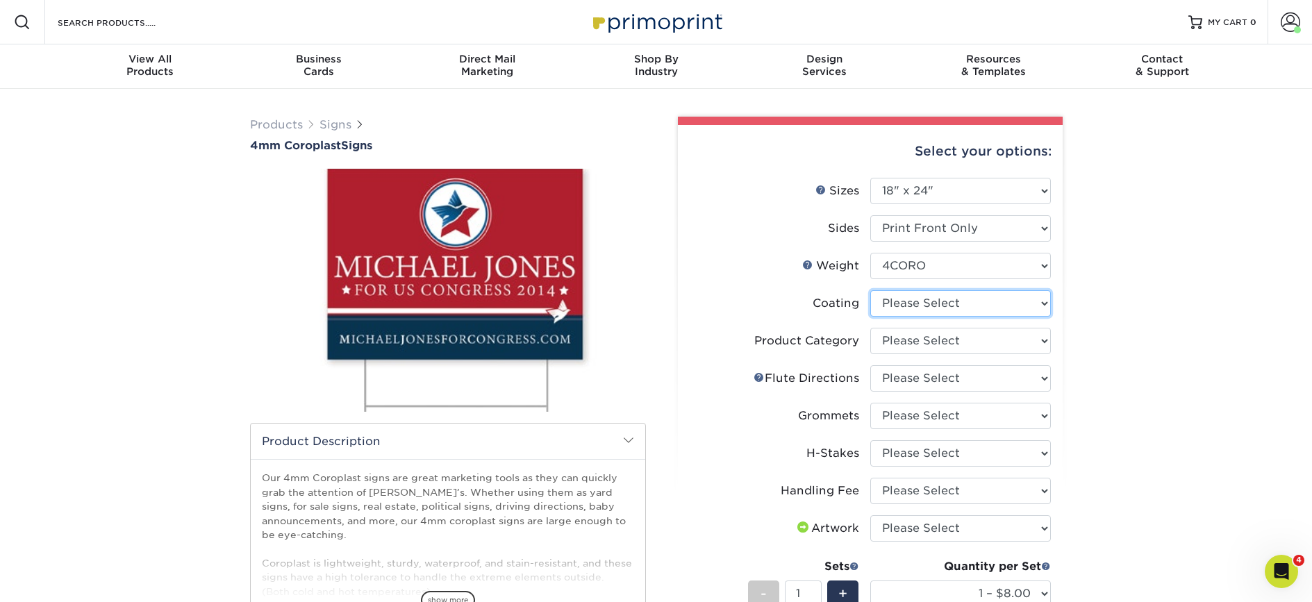
click at [1035, 292] on select at bounding box center [960, 303] width 181 height 26
select select "3e7618de-abca-4bda-9f97-8b9129e913d8"
click at [870, 290] on select at bounding box center [960, 303] width 181 height 26
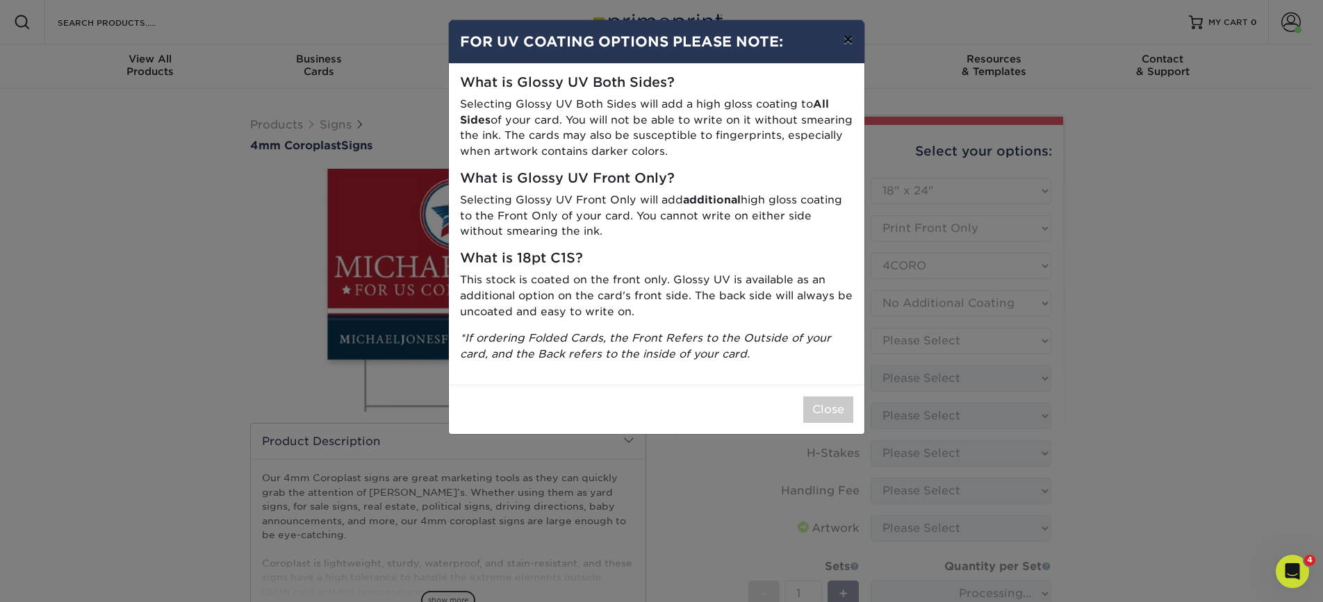
drag, startPoint x: 851, startPoint y: 42, endPoint x: 864, endPoint y: 51, distance: 15.0
click at [851, 42] on button "×" at bounding box center [848, 39] width 32 height 39
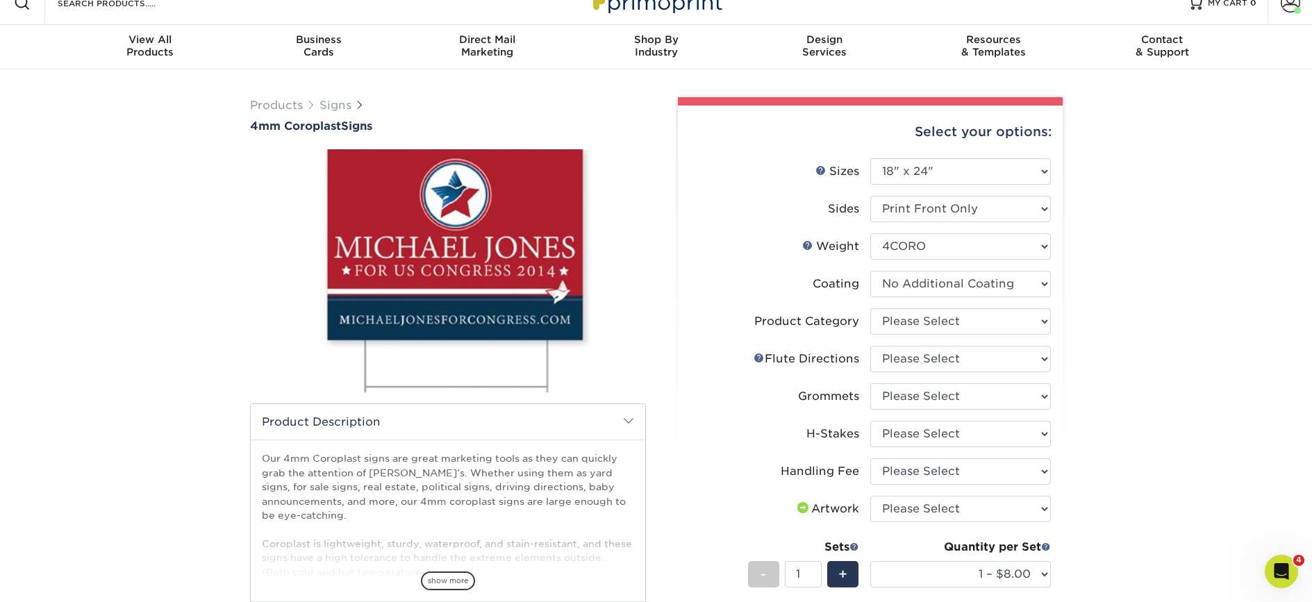
scroll to position [20, 0]
click at [950, 316] on select "Please Select Coroplast Signs" at bounding box center [960, 321] width 181 height 26
select select "b3582ed5-6912-492c-8440-2cc51afdb8e1"
click at [870, 308] on select "Please Select Coroplast Signs" at bounding box center [960, 321] width 181 height 26
click at [939, 349] on select "Please Select Flute Direction (Horizontal) Flute Direction (Vertical)" at bounding box center [960, 358] width 181 height 26
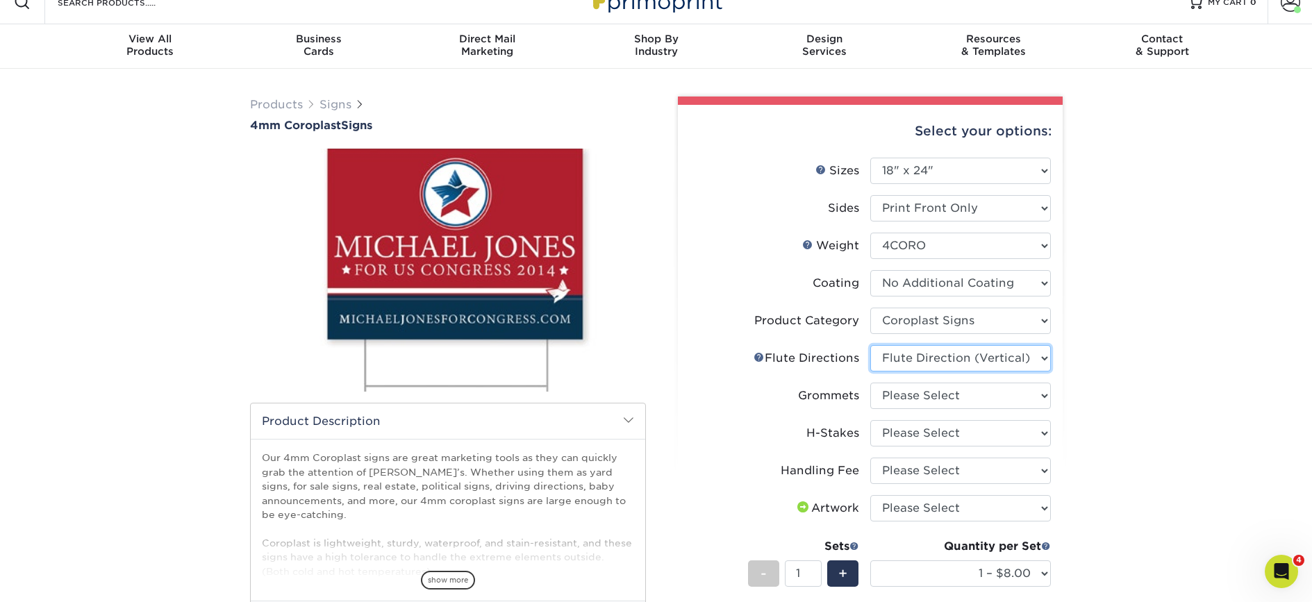
click at [870, 345] on select "Please Select Flute Direction (Horizontal) Flute Direction (Vertical)" at bounding box center [960, 358] width 181 height 26
click at [932, 358] on select "Please Select Flute Direction (Horizontal) Flute Direction (Vertical)" at bounding box center [960, 358] width 181 height 26
select select "64642d5c-3ca5-48ab-b753-ddfa02991dab"
click at [870, 345] on select "Please Select Flute Direction (Horizontal) Flute Direction (Vertical)" at bounding box center [960, 358] width 181 height 26
click at [922, 391] on select "Please Select No Grommets Yes, Grommet All 4 Corners Yes, Grommets Top Corners …" at bounding box center [960, 396] width 181 height 26
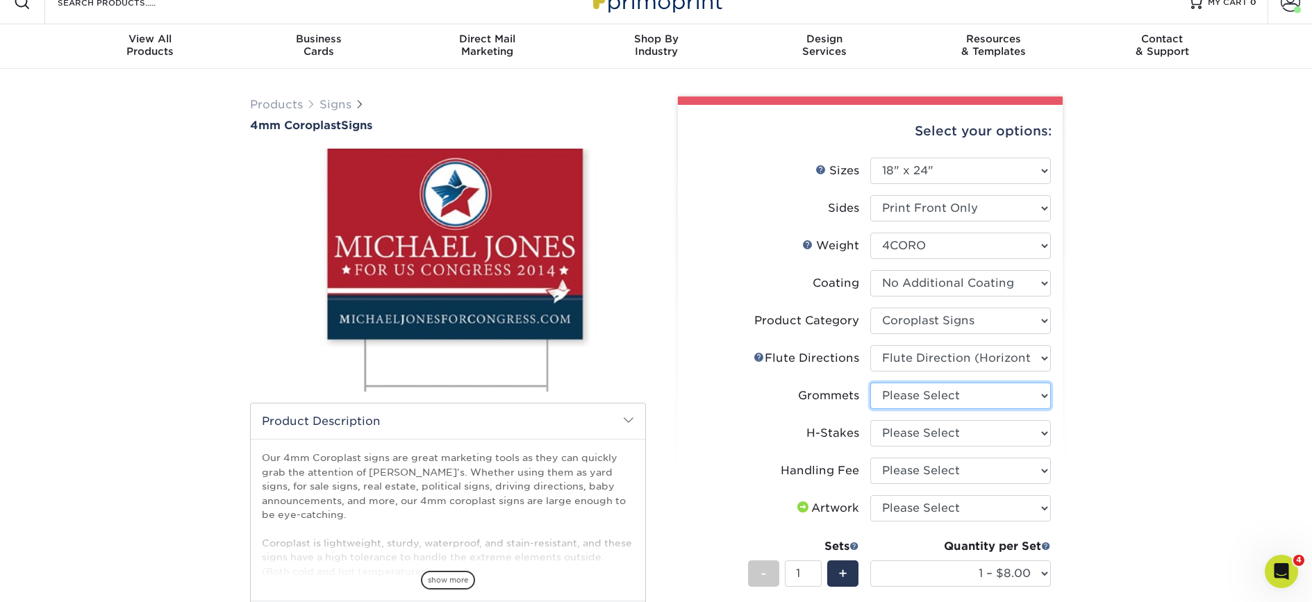
select select "90d329df-db80-4206-b821-ff9d3f363977"
click at [870, 383] on select "Please Select No Grommets Yes, Grommet All 4 Corners Yes, Grommets Top Corners …" at bounding box center [960, 396] width 181 height 26
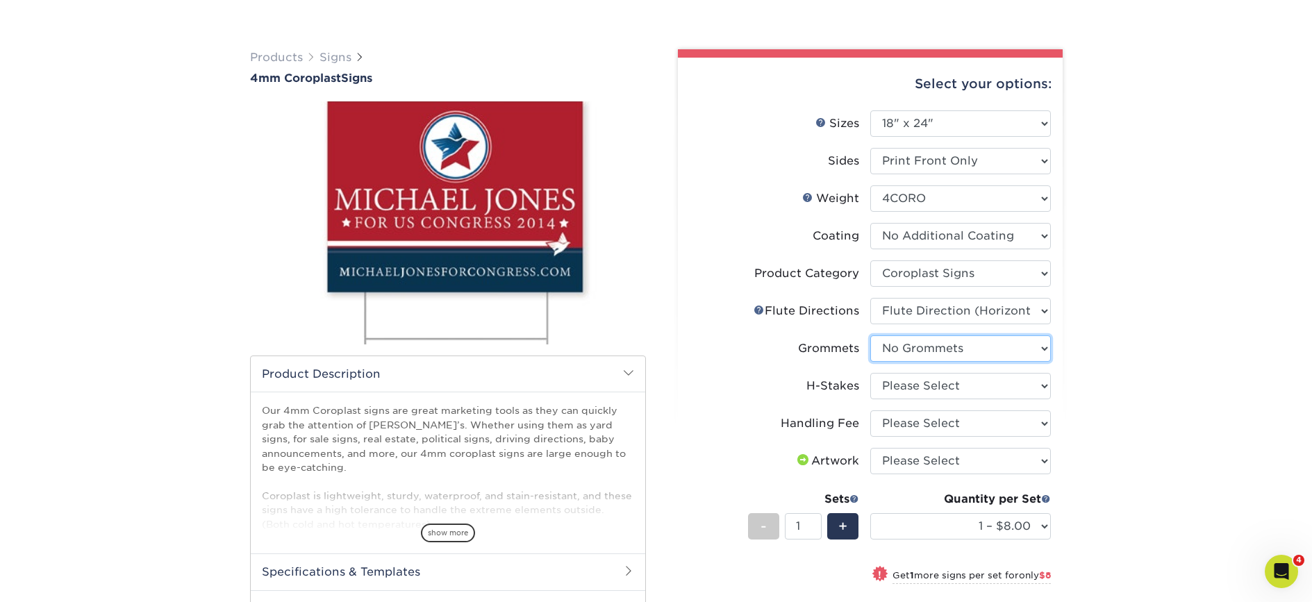
scroll to position [155, 0]
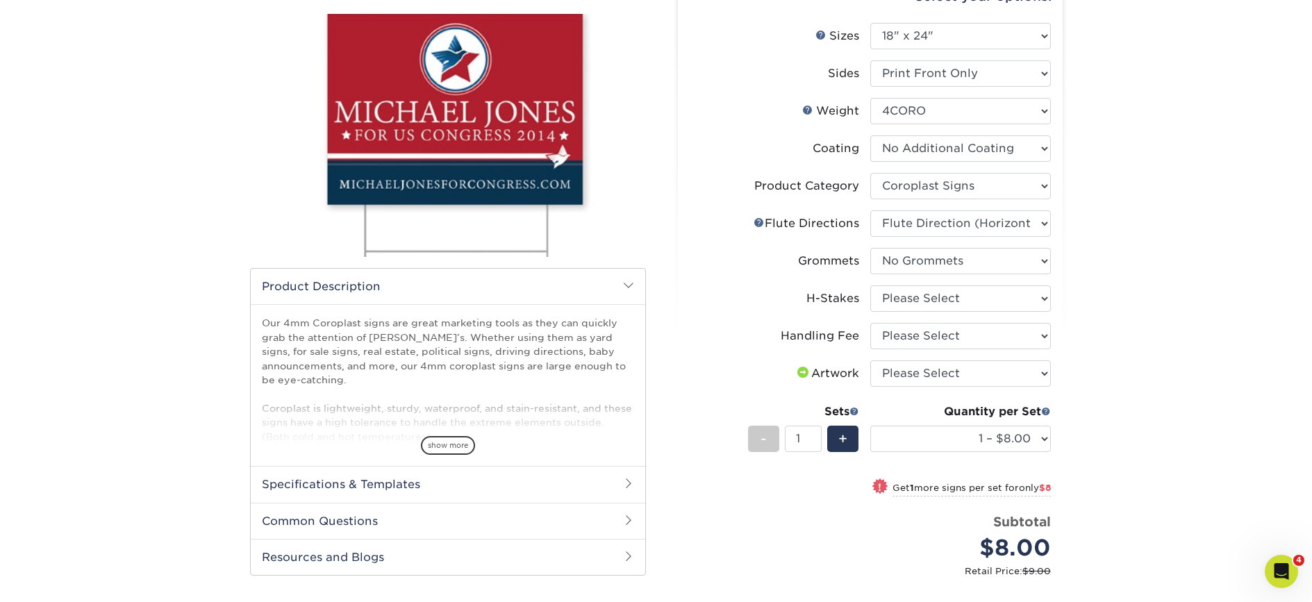
click at [957, 284] on ul "Sizes Help Sizes Please Select 12" x 18" 18" x 24" 24" x 24" 24" x 36" Sides Pl…" at bounding box center [870, 309] width 363 height 572
click at [952, 293] on select "Please Select No H-Stakes Yes" at bounding box center [960, 299] width 181 height 26
select select "aec992a9-897e-40ed-b45c-8ce74849ba63"
click at [870, 286] on select "Please Select No H-Stakes Yes" at bounding box center [960, 299] width 181 height 26
click at [931, 332] on select "Please Select Handling Fee" at bounding box center [960, 336] width 181 height 26
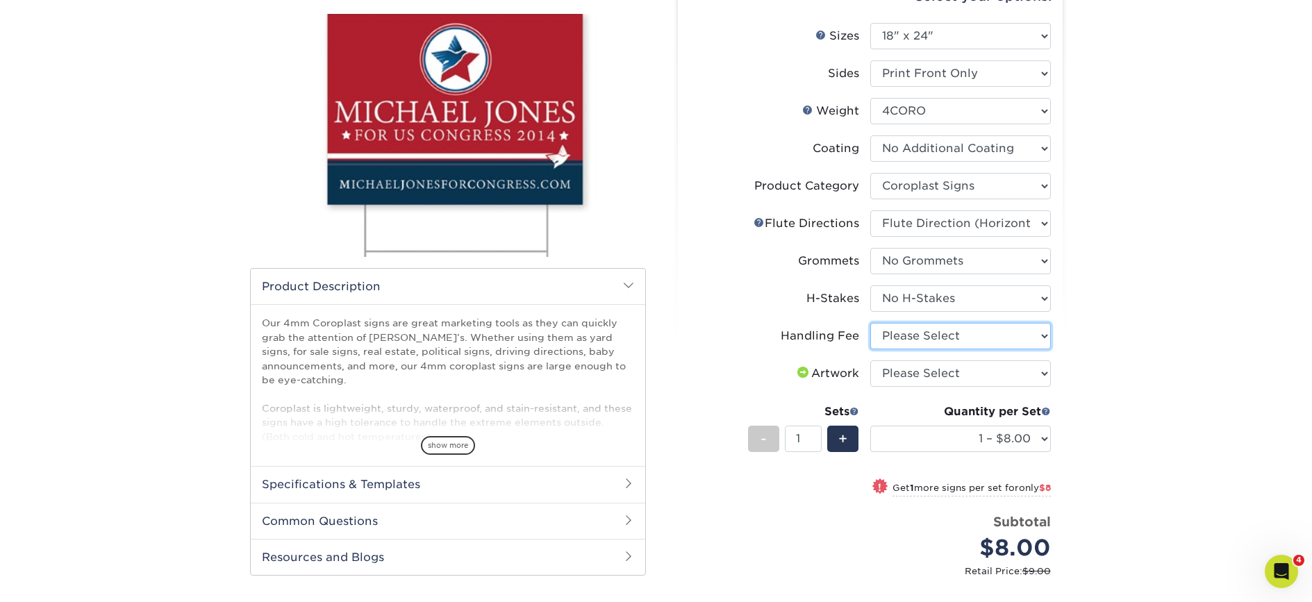
select select "ab74c079-444c-4260-ae6a-e09bdee8073c"
click at [870, 323] on select "Please Select Handling Fee" at bounding box center [960, 336] width 181 height 26
click at [934, 372] on select "Please Select I will upload files I need a design - $50" at bounding box center [960, 374] width 181 height 26
select select "upload"
click at [870, 361] on select "Please Select I will upload files I need a design - $50" at bounding box center [960, 374] width 181 height 26
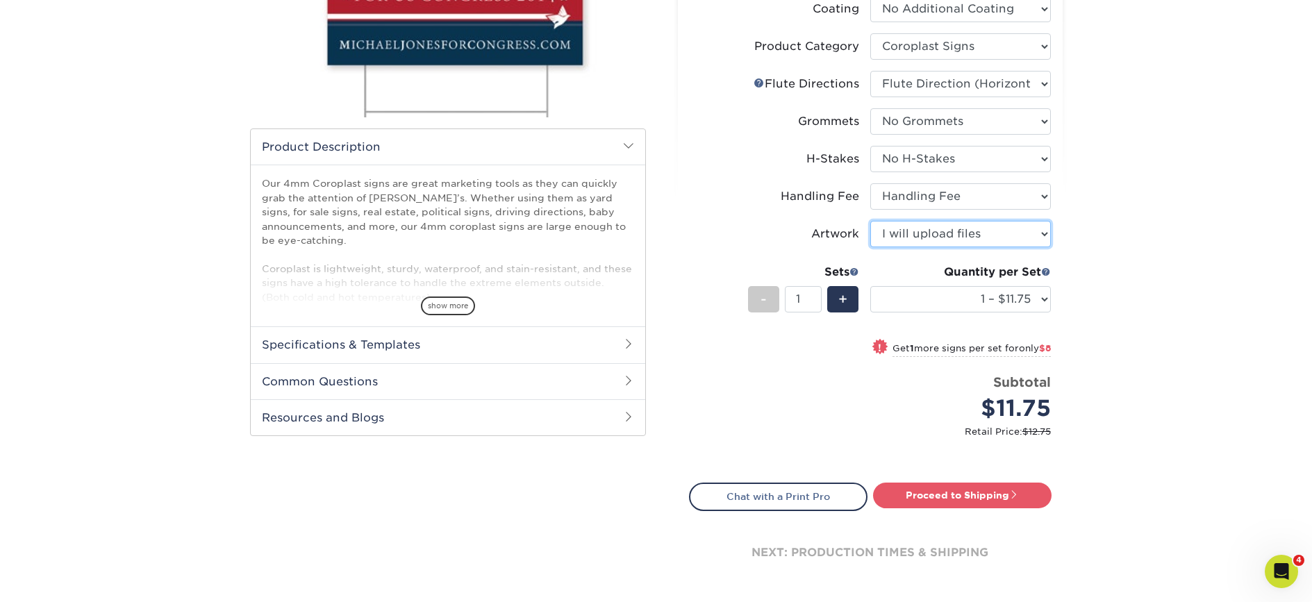
scroll to position [440, 0]
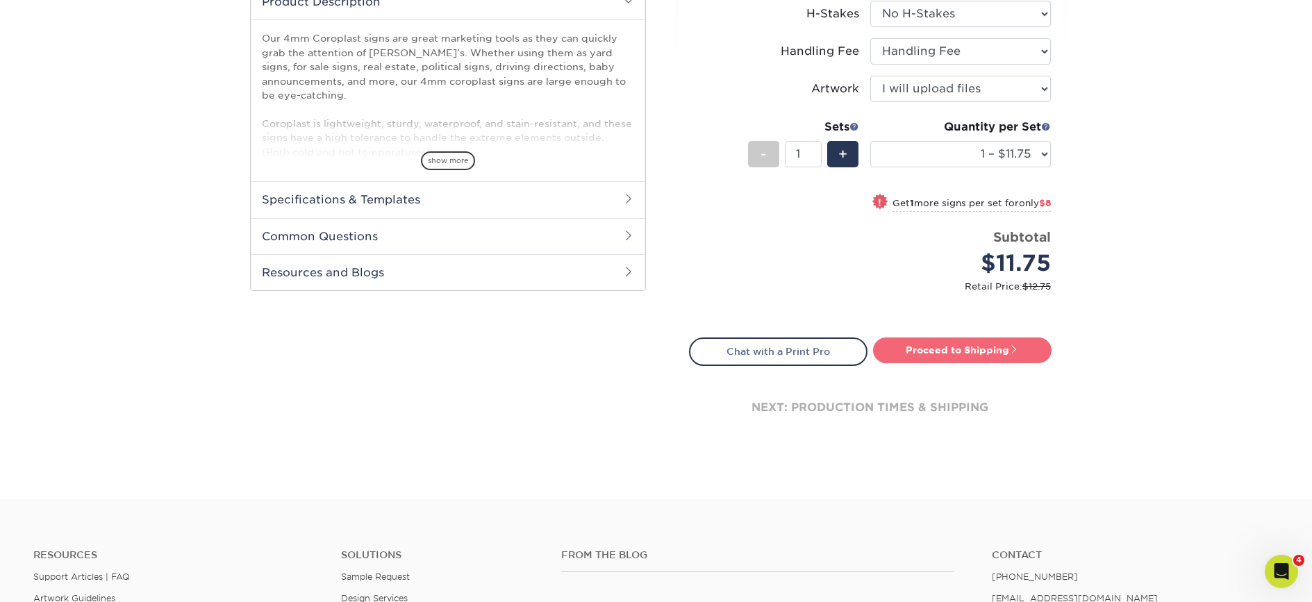
click at [958, 349] on link "Proceed to Shipping" at bounding box center [962, 350] width 179 height 25
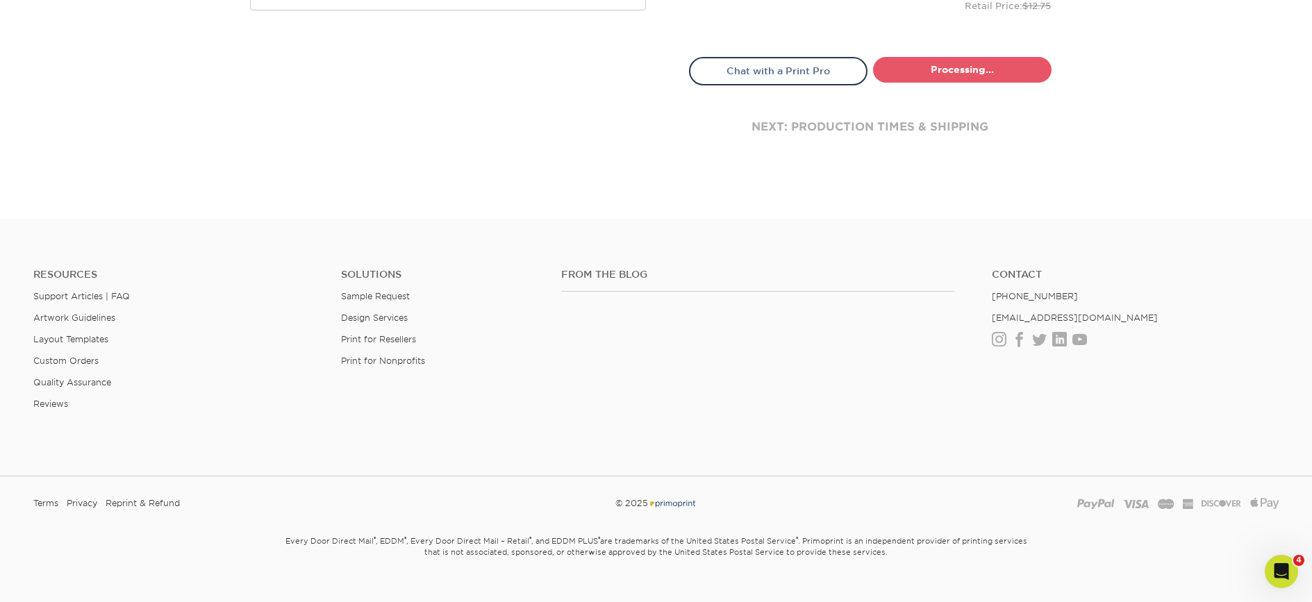
select select "b5bf0435-17df-4513-839c-6d546d73e1ea"
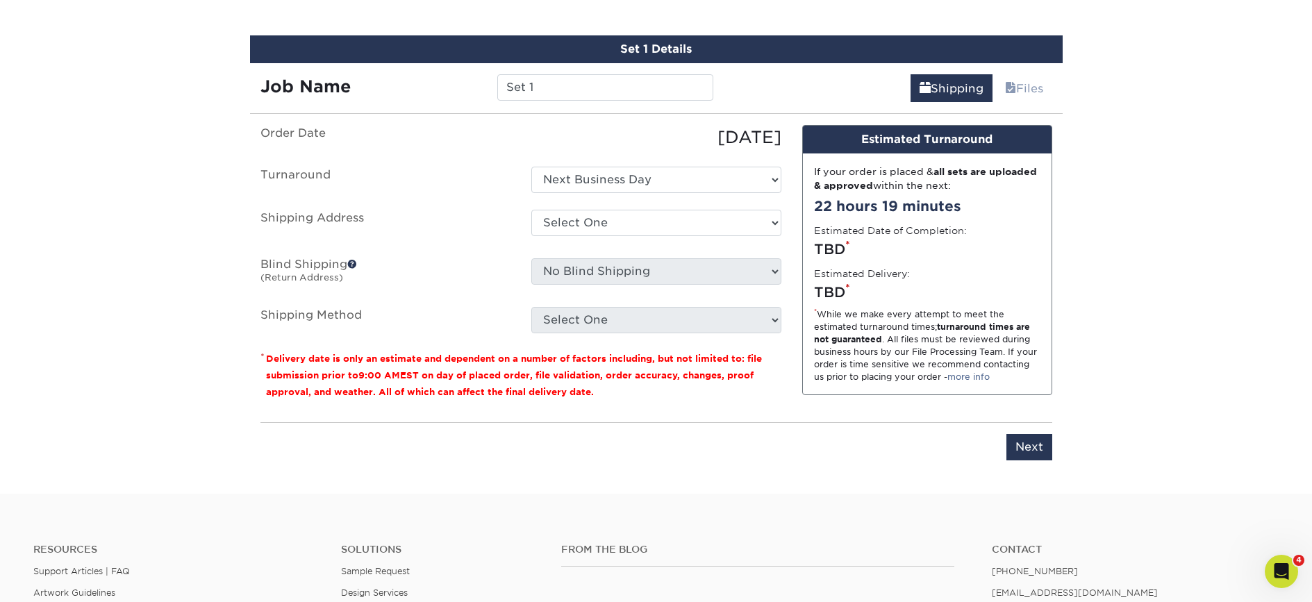
scroll to position [816, 0]
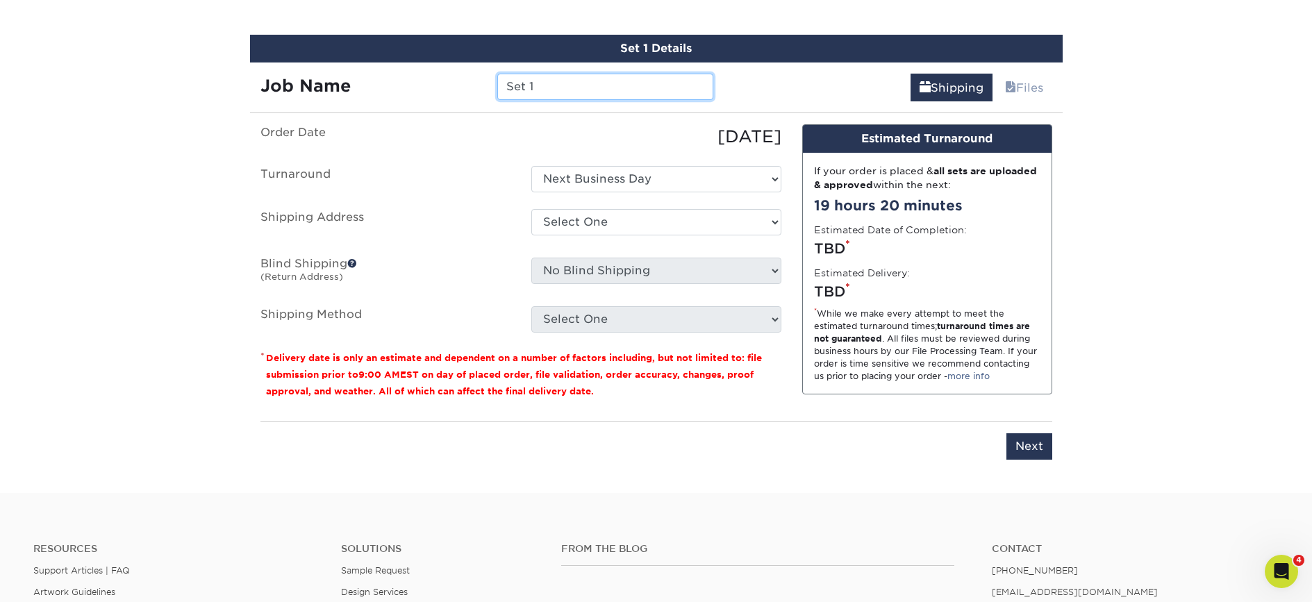
drag, startPoint x: 548, startPoint y: 94, endPoint x: 438, endPoint y: 90, distance: 110.5
click at [373, 92] on div "Job Name Set 1" at bounding box center [487, 87] width 474 height 26
type input "R"
type input "[PERSON_NAME] 18x24"
click at [622, 204] on ul "Order Date [DATE] [GEOGRAPHIC_DATA] Select One Next Business Day Shipping Addre…" at bounding box center [521, 228] width 521 height 208
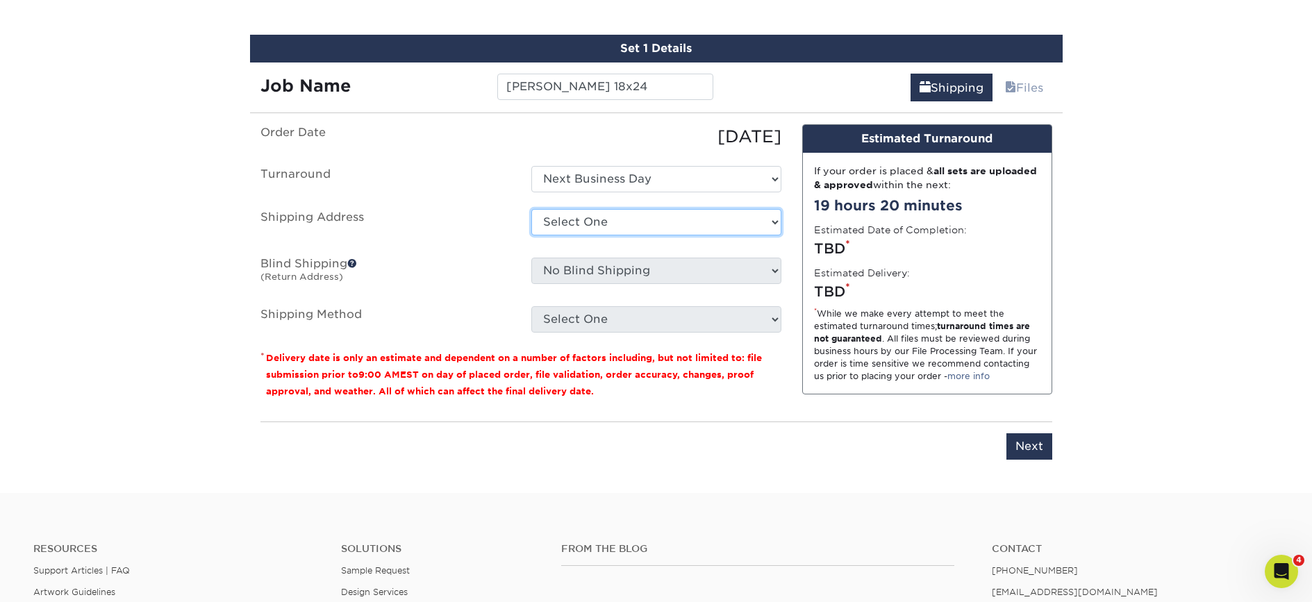
click at [617, 212] on select "Select One [GEOGRAPHIC_DATA] - FOH [GEOGRAPHIC_DATA] [GEOGRAPHIC_DATA] - Deck […" at bounding box center [656, 222] width 250 height 26
select select "69707"
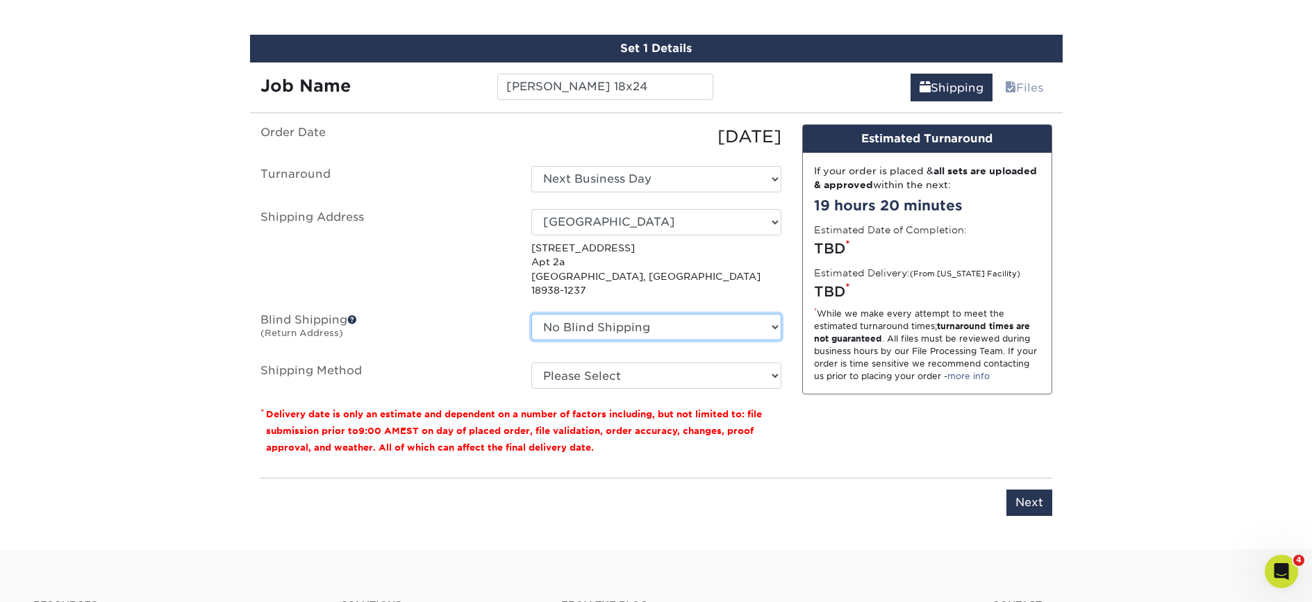
click at [670, 314] on select "No Blind Shipping [GEOGRAPHIC_DATA] - FOH [GEOGRAPHIC_DATA] [GEOGRAPHIC_DATA] -…" at bounding box center [656, 327] width 250 height 26
click at [574, 363] on select "Please Select G4M Flat Rate Shipping (+$11.20) 3 Day Shipping Service (+$18.68)…" at bounding box center [656, 376] width 250 height 26
select select "G4MFLATRATE"
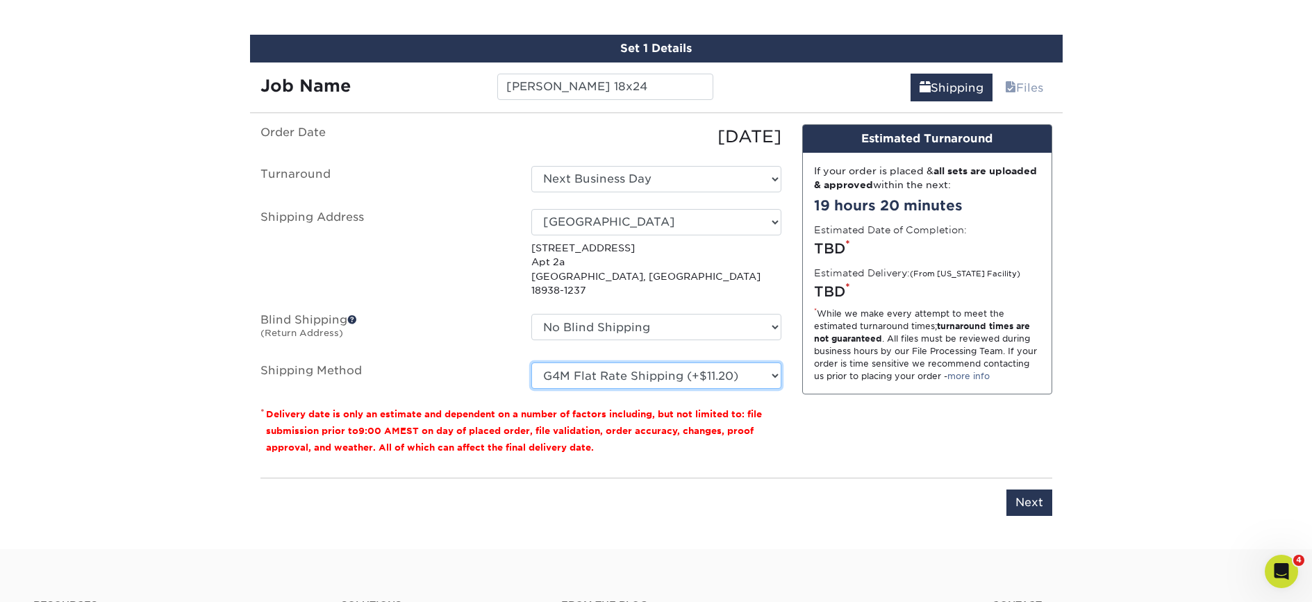
click at [531, 363] on select "Please Select G4M Flat Rate Shipping (+$11.20) 3 Day Shipping Service (+$18.68)…" at bounding box center [656, 376] width 250 height 26
click at [645, 363] on select "Please Select G4M Flat Rate Shipping (+$11.20) 3 Day Shipping Service (+$18.68)…" at bounding box center [656, 376] width 250 height 26
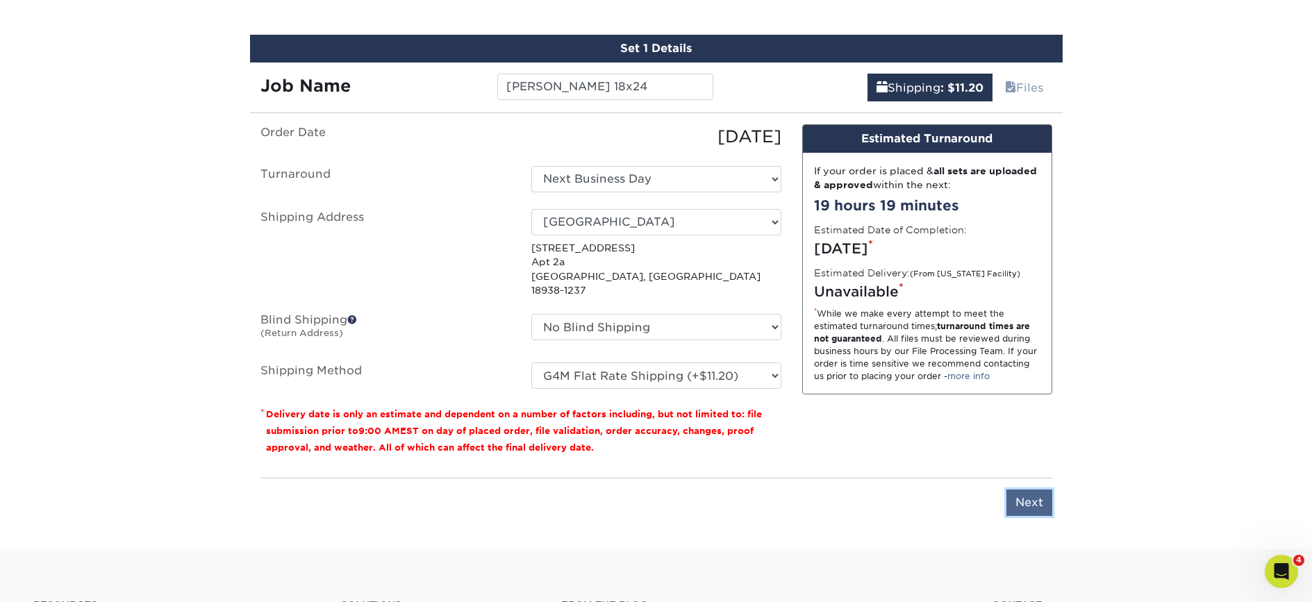
click at [1039, 492] on input "Next" at bounding box center [1030, 503] width 46 height 26
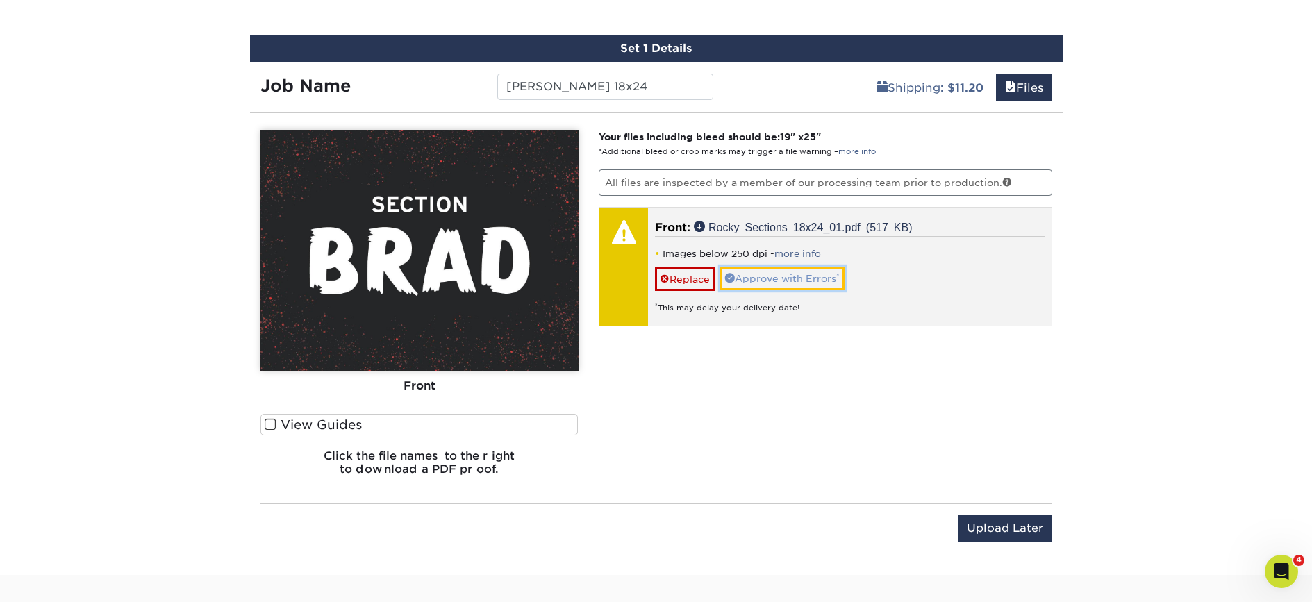
click at [832, 282] on link "Approve with Errors *" at bounding box center [782, 279] width 124 height 24
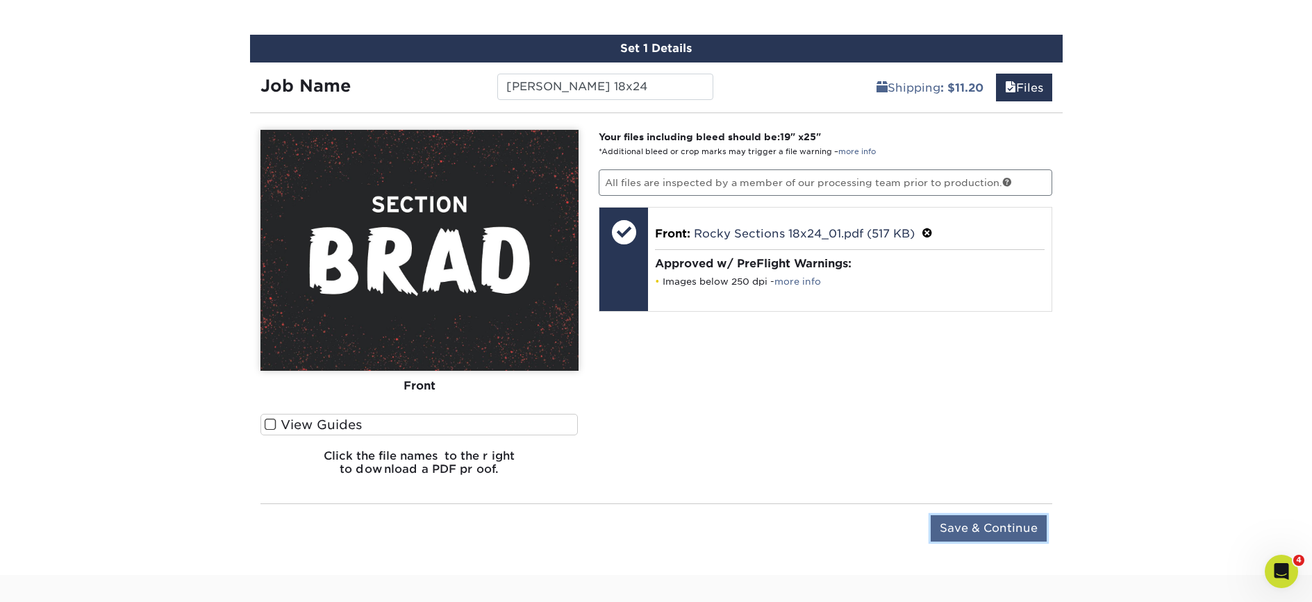
click at [998, 520] on input "Save & Continue" at bounding box center [989, 528] width 116 height 26
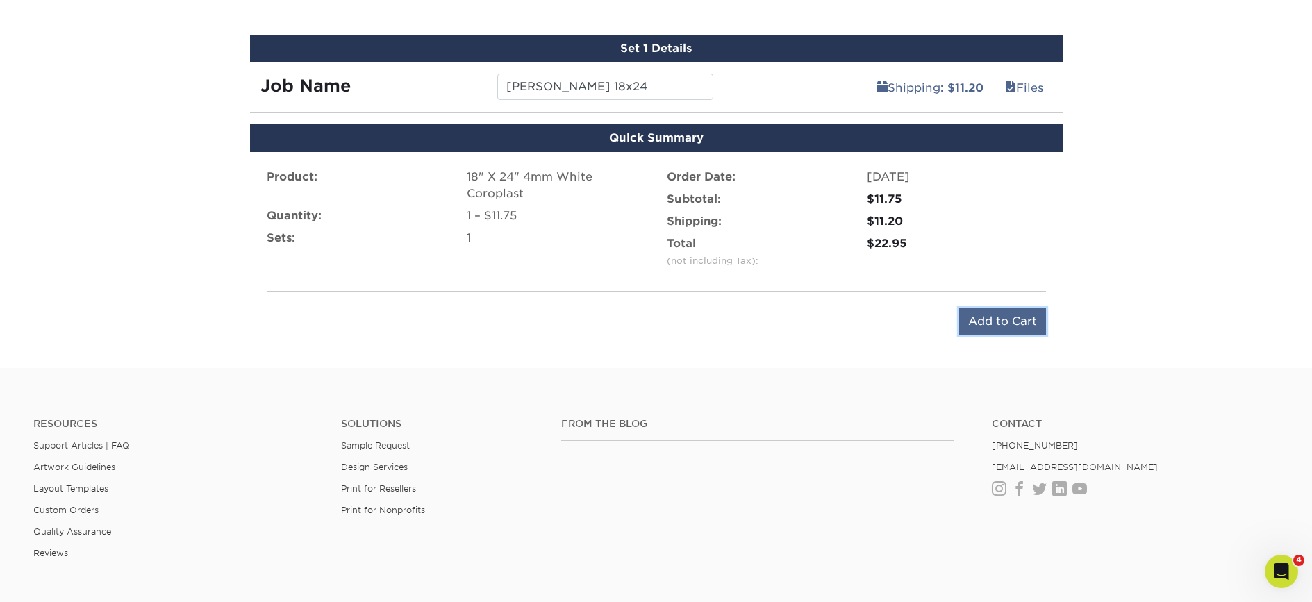
click at [1030, 322] on input "Add to Cart" at bounding box center [1002, 321] width 87 height 26
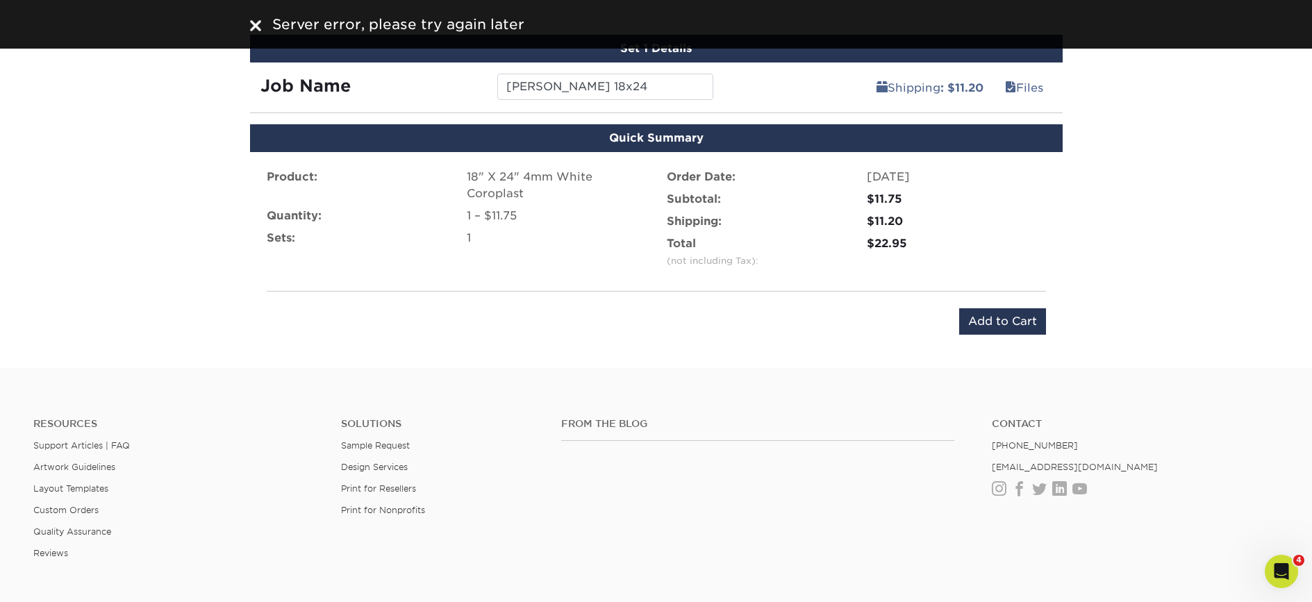
click at [255, 24] on img at bounding box center [255, 25] width 11 height 11
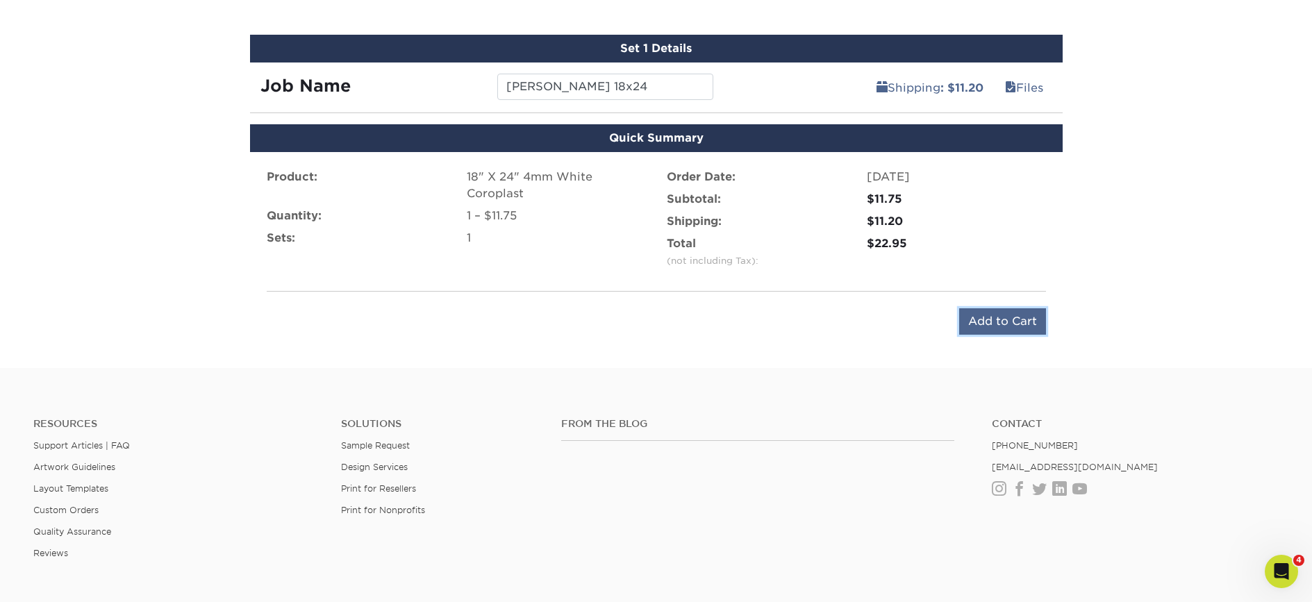
click at [1021, 316] on input "Add to Cart" at bounding box center [1002, 321] width 87 height 26
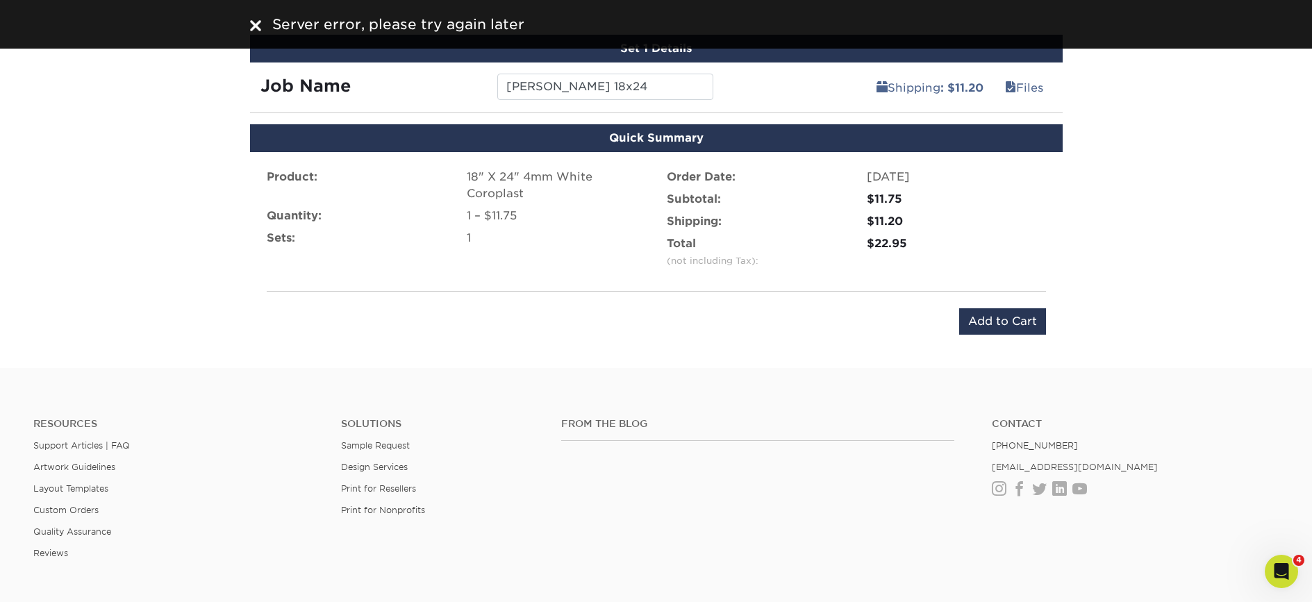
click at [341, 316] on div "Quick Checkout Add to Cart" at bounding box center [656, 321] width 779 height 26
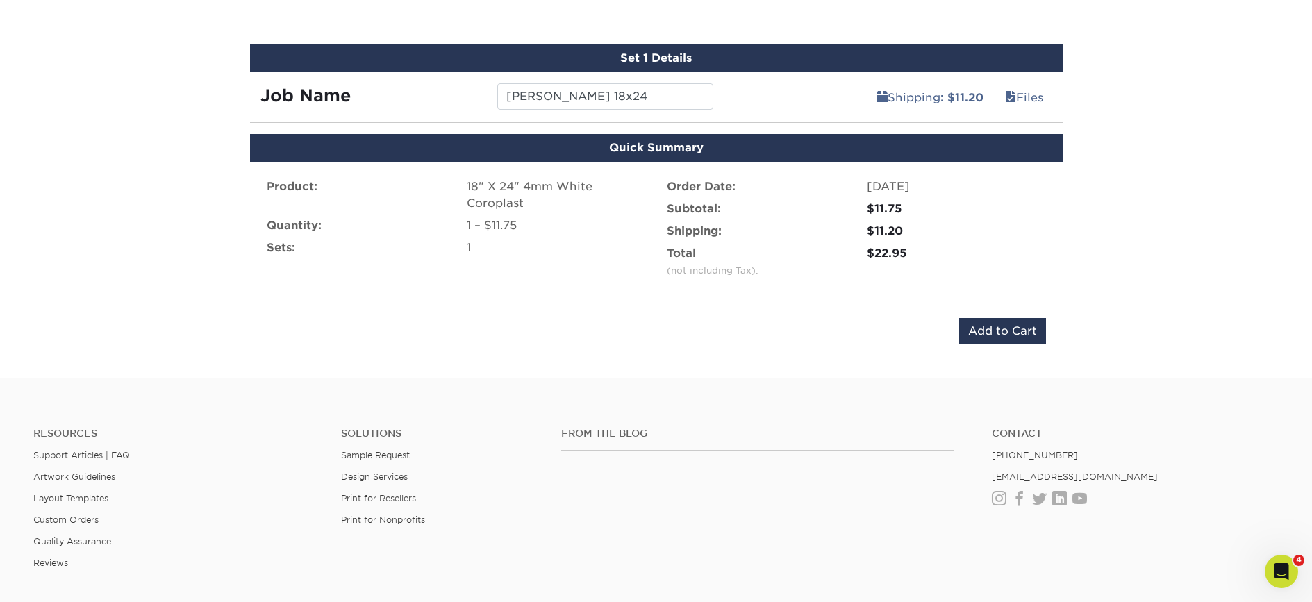
scroll to position [800, 0]
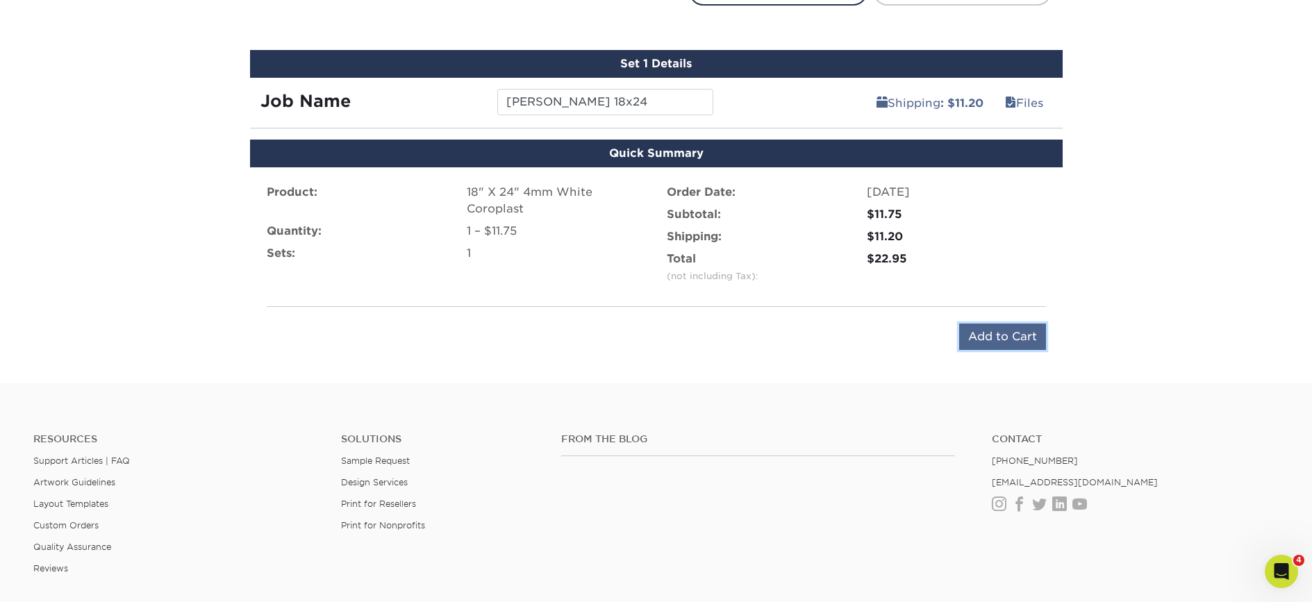
click at [1018, 338] on input "Add to Cart" at bounding box center [1002, 337] width 87 height 26
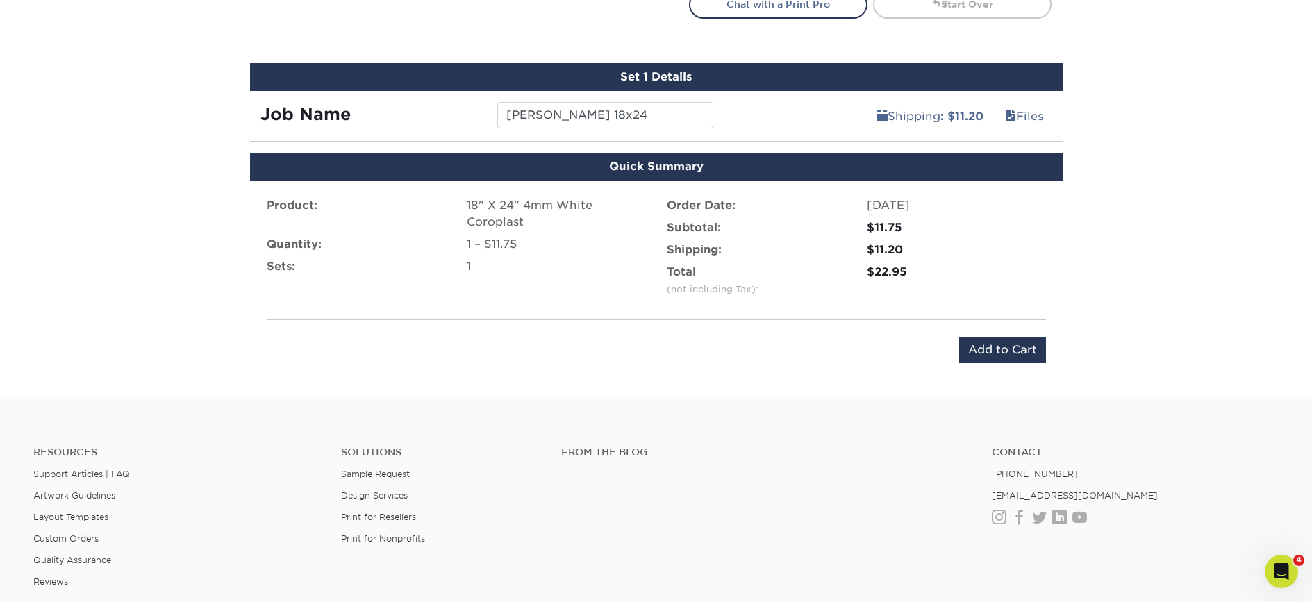
scroll to position [785, 0]
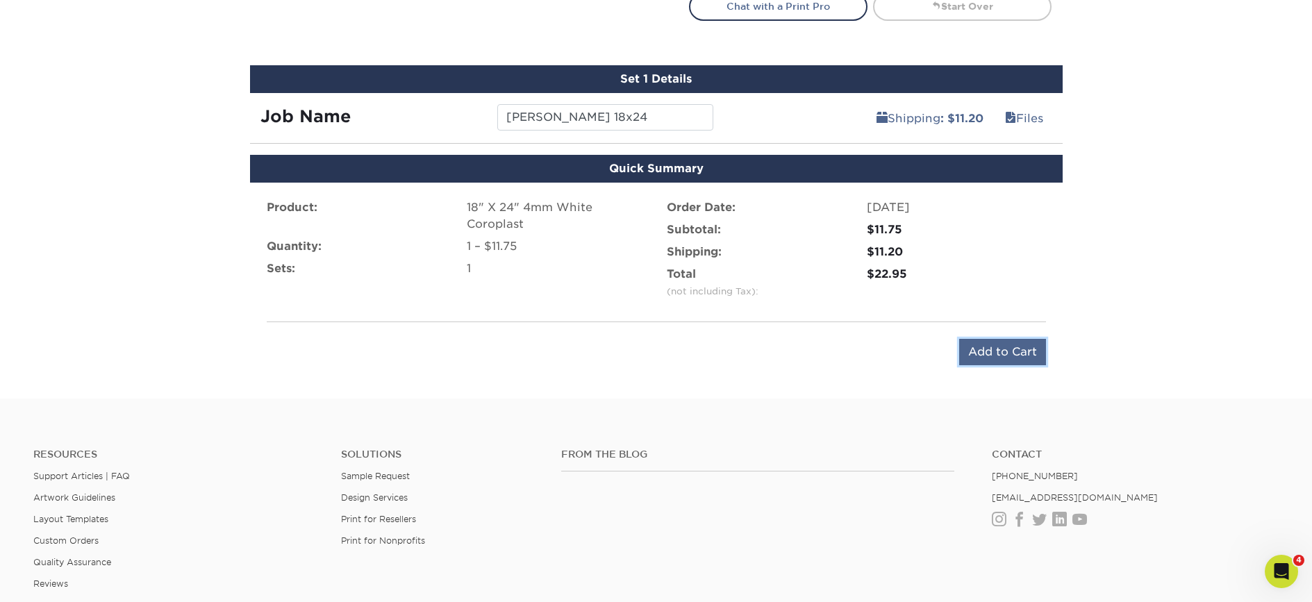
click at [1028, 358] on input "Add to Cart" at bounding box center [1002, 352] width 87 height 26
type input "Add to Cart"
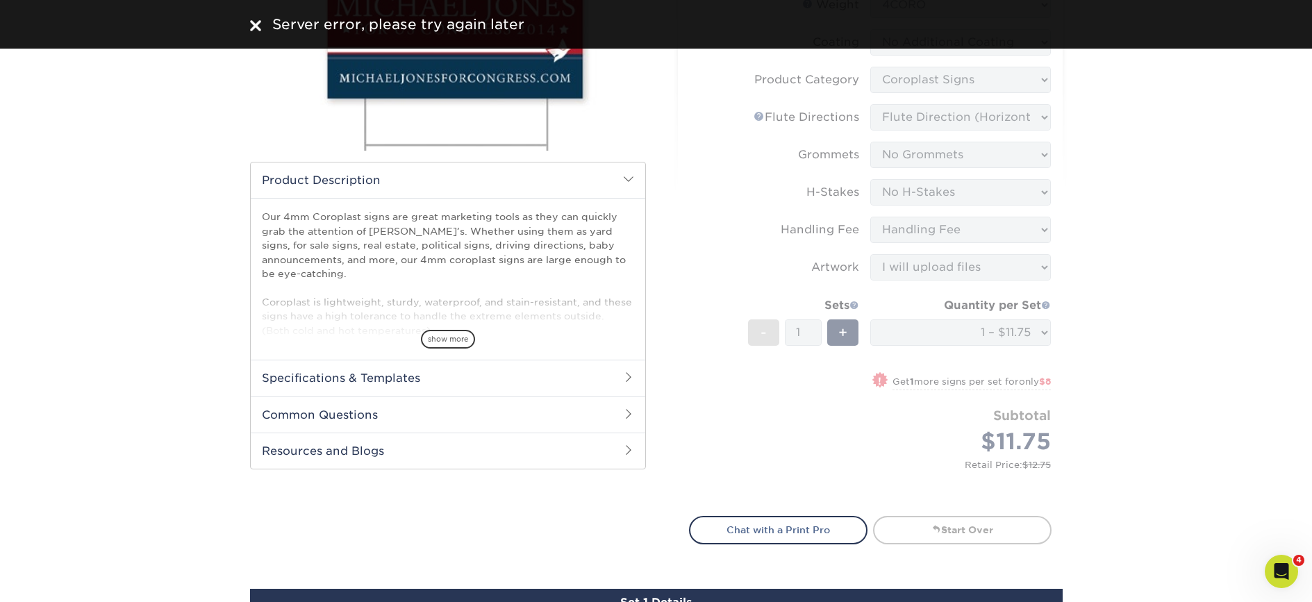
scroll to position [0, 0]
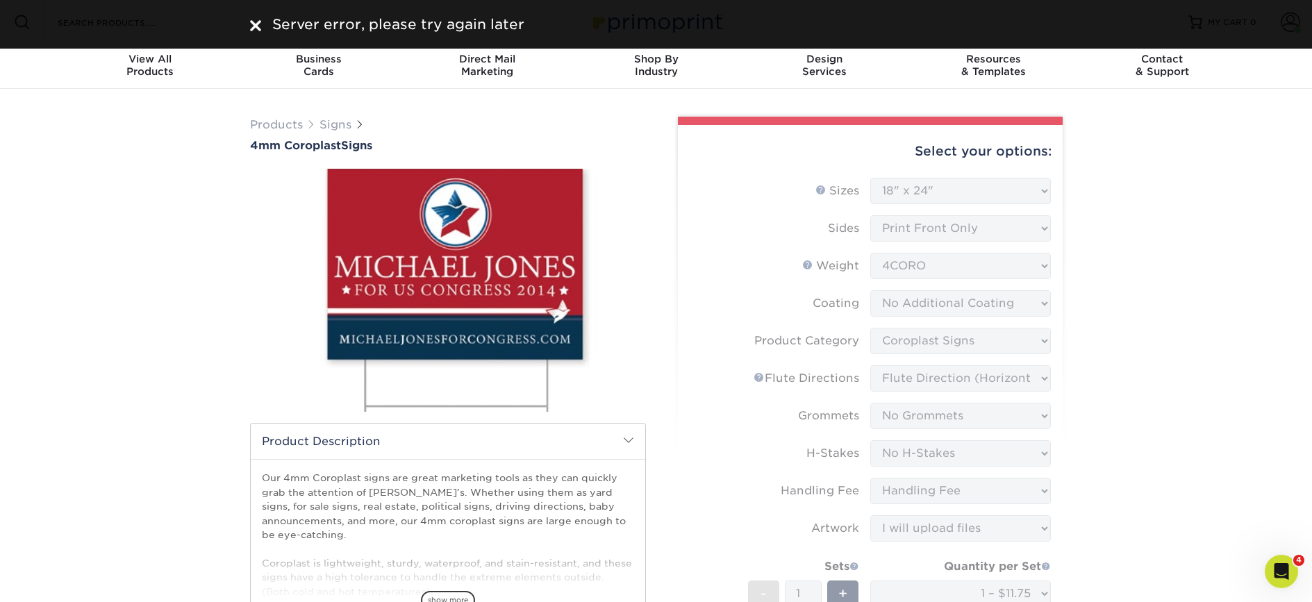
drag, startPoint x: 1236, startPoint y: 217, endPoint x: 1207, endPoint y: 209, distance: 30.3
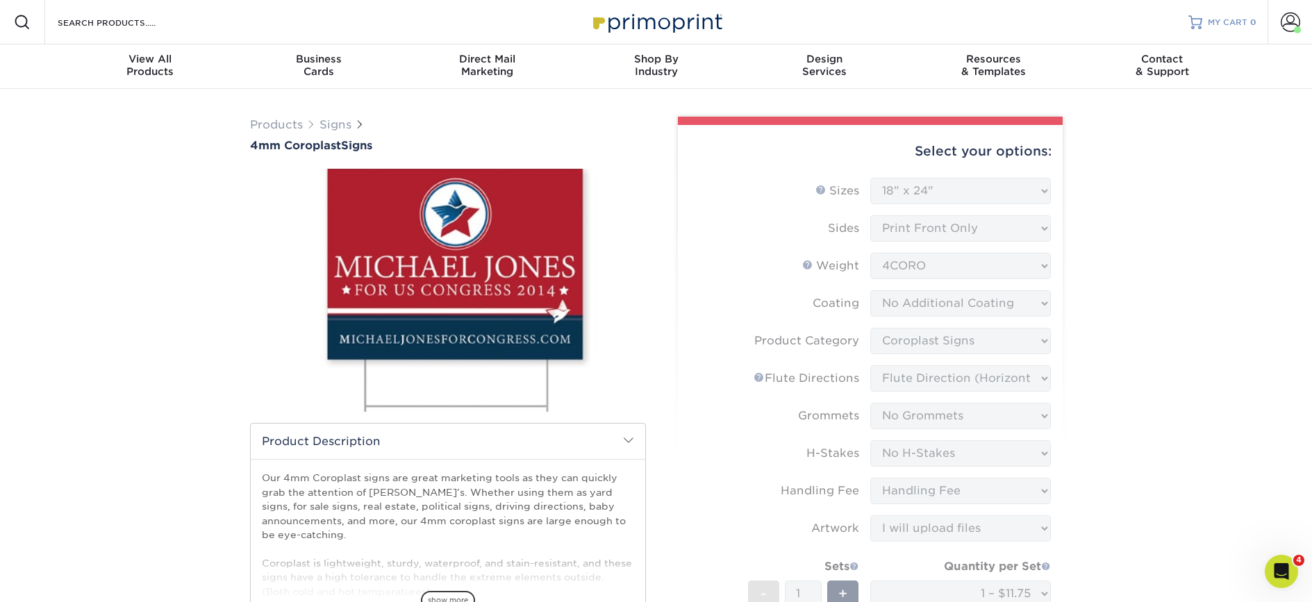
click at [1207, 33] on link "MY CART 0" at bounding box center [1223, 22] width 68 height 44
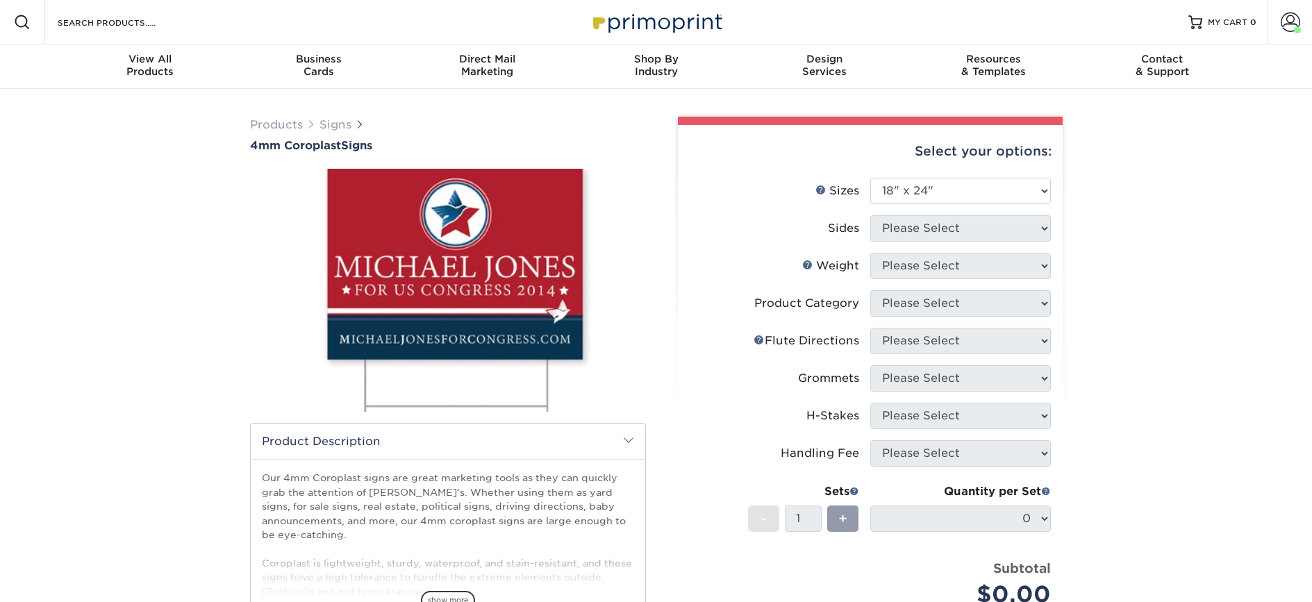
select select "18.00x24.00"
click at [1162, 204] on div "Products Signs 4mm Coroplast Signs /" at bounding box center [656, 453] width 1312 height 729
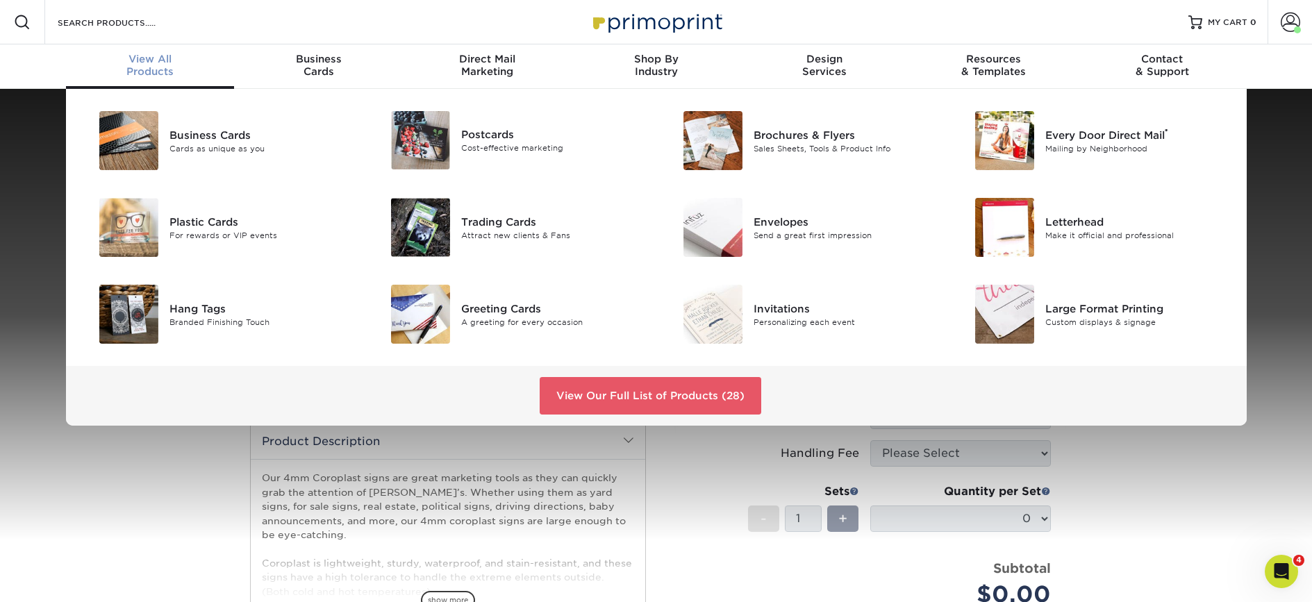
click at [24, 113] on div "Business Cards Cards as unique as you Postcards Cost-effective marketing ®" at bounding box center [656, 257] width 1312 height 337
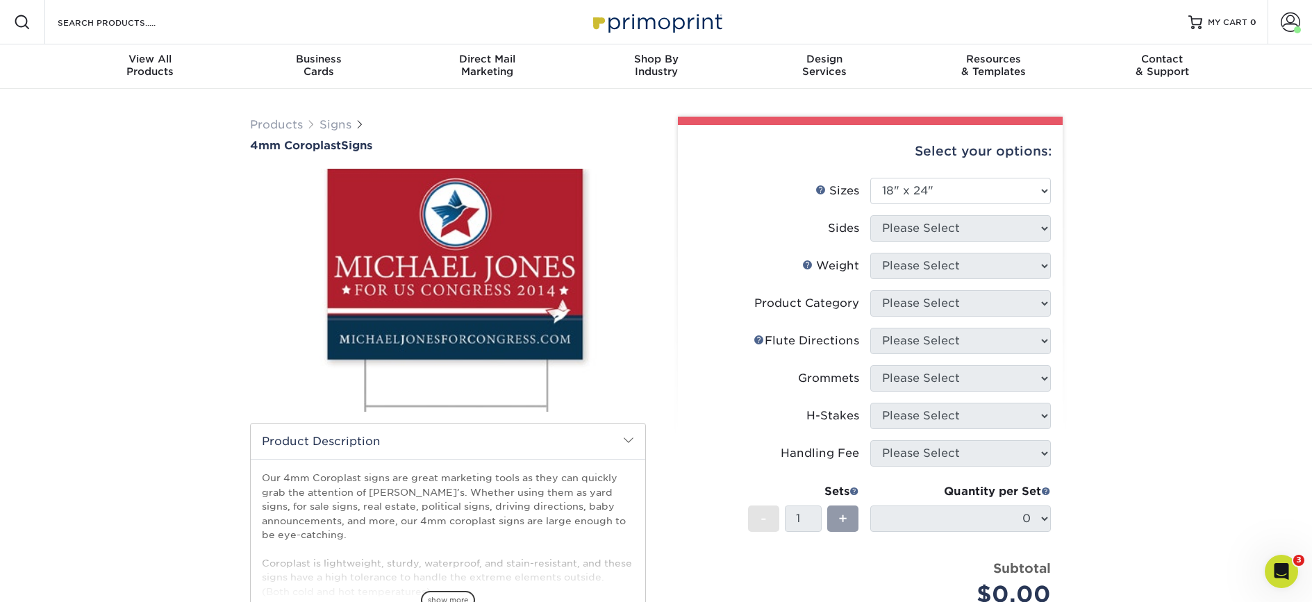
click at [138, 361] on div "Products Signs 4mm Coroplast Signs /" at bounding box center [656, 453] width 1312 height 729
click at [151, 219] on div "Products Signs 4mm Coroplast Signs /" at bounding box center [656, 453] width 1312 height 729
click at [806, 206] on li "Sizes Help Sizes Please Select 12" x 18" 18" x 24" 24" x 24" 24" x 36"" at bounding box center [870, 197] width 361 height 38
click at [716, 228] on label "Sides" at bounding box center [780, 228] width 181 height 26
click at [881, 195] on select "Please Select 12" x 18" 18" x 24" 24" x 24" 24" x 36"" at bounding box center [960, 191] width 181 height 26
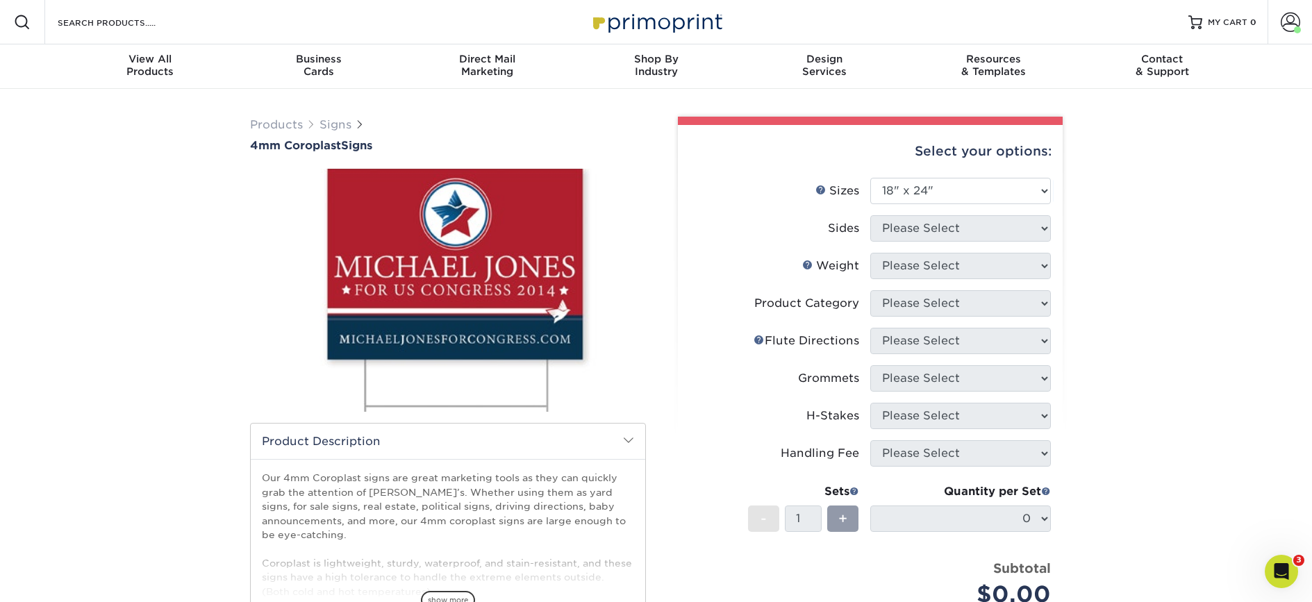
drag, startPoint x: 995, startPoint y: 210, endPoint x: 1006, endPoint y: 215, distance: 11.8
click at [995, 210] on li "Sizes Help Sizes Please Select 12" x 18" 18" x 24" 24" x 24" 24" x 36"" at bounding box center [870, 197] width 361 height 38
click at [1054, 229] on div "Select your options: Sizes Help Sizes Please Select 12" x 18" 18" x 24" 24" x 2…" at bounding box center [870, 452] width 385 height 654
click at [250, 249] on img at bounding box center [448, 291] width 396 height 274
